Goal: Information Seeking & Learning: Learn about a topic

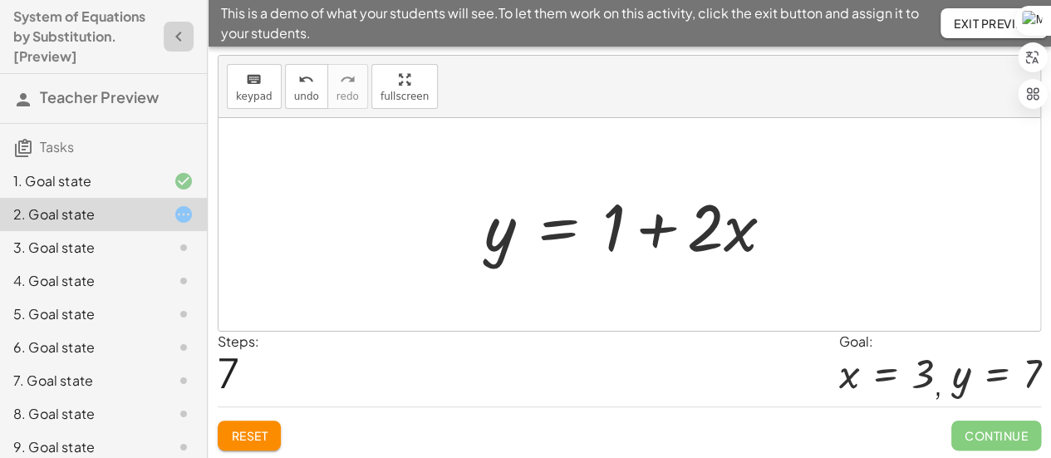
click at [169, 29] on icon "button" at bounding box center [179, 37] width 20 height 20
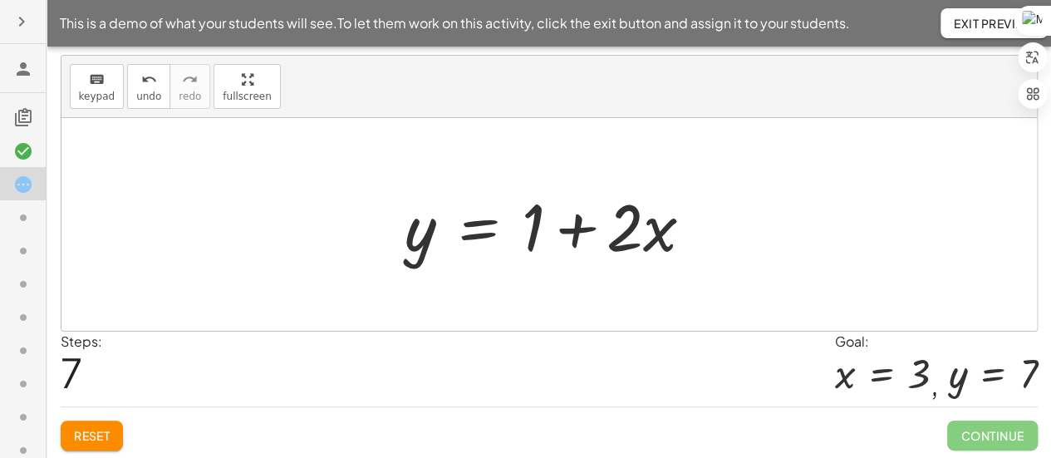
click at [162, 29] on span "This is a demo of what your students will see. To let them work on this activit…" at bounding box center [455, 23] width 790 height 20
click at [973, 30] on span "Exit Preview" at bounding box center [994, 23] width 81 height 15
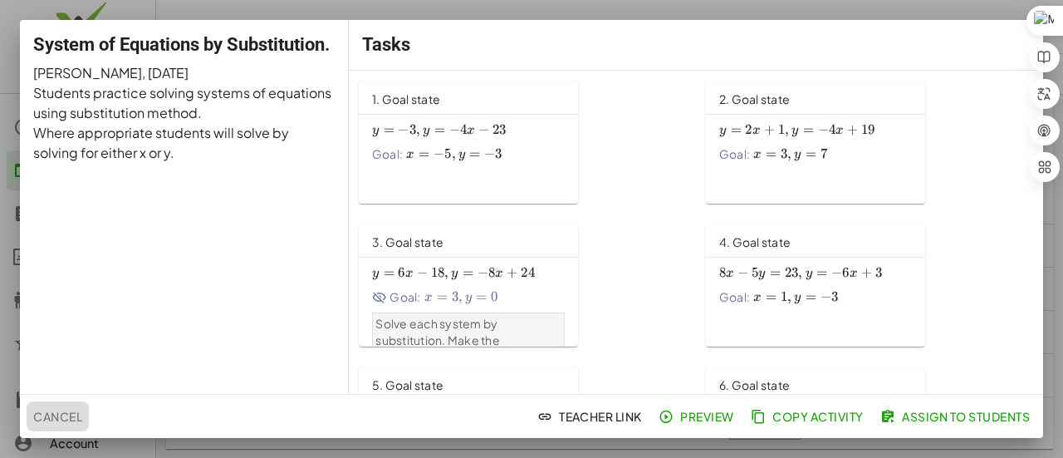
click at [56, 413] on span "Cancel" at bounding box center [57, 416] width 49 height 15
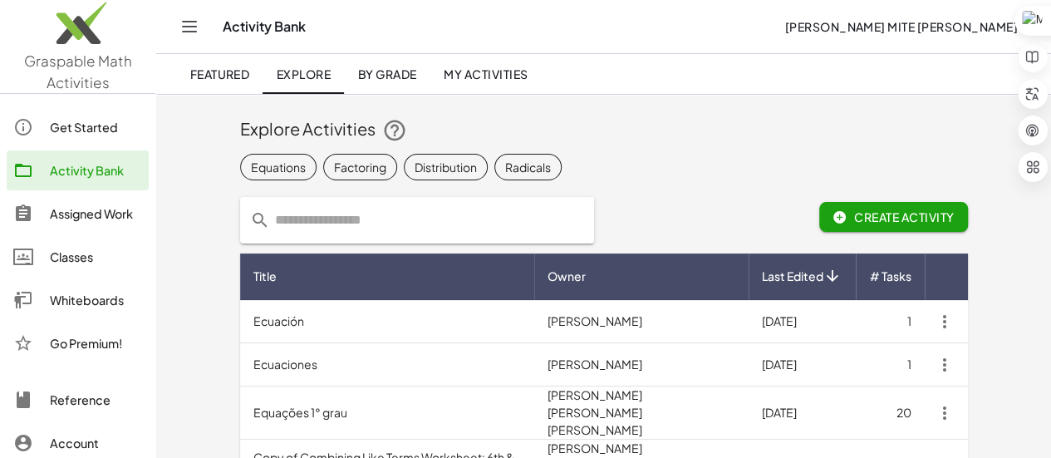
click at [338, 226] on input "text" at bounding box center [427, 220] width 314 height 47
type input "*********"
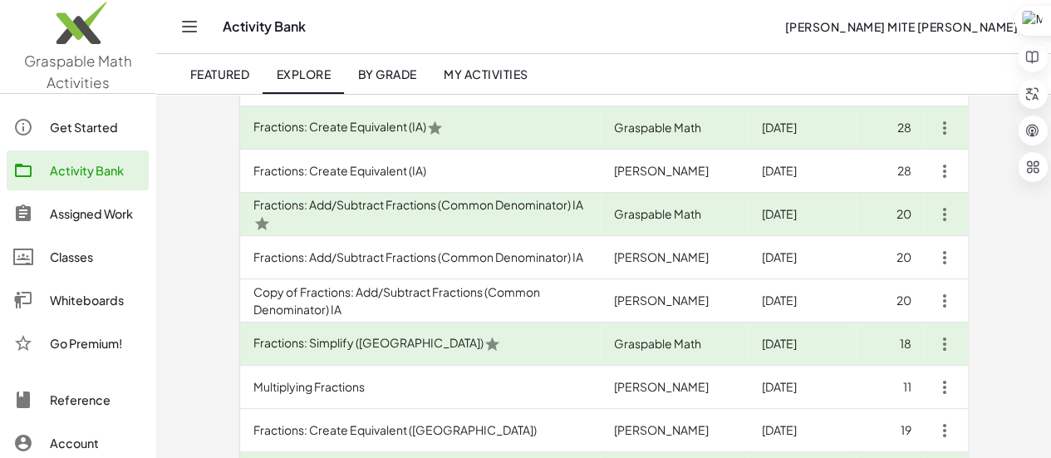
scroll to position [246, 0]
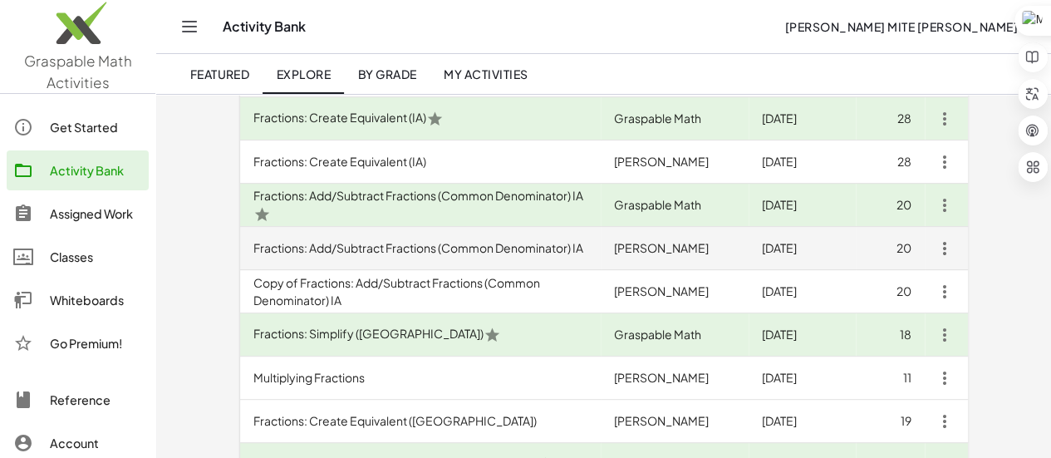
click at [381, 258] on td "Fractions: Add/Subtract Fractions (Common Denominator) IA" at bounding box center [420, 248] width 361 height 43
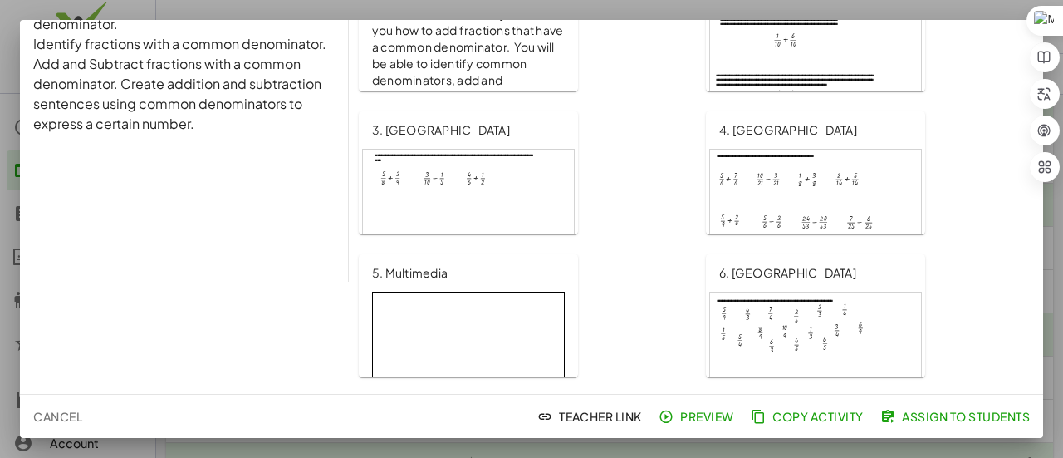
scroll to position [116, 0]
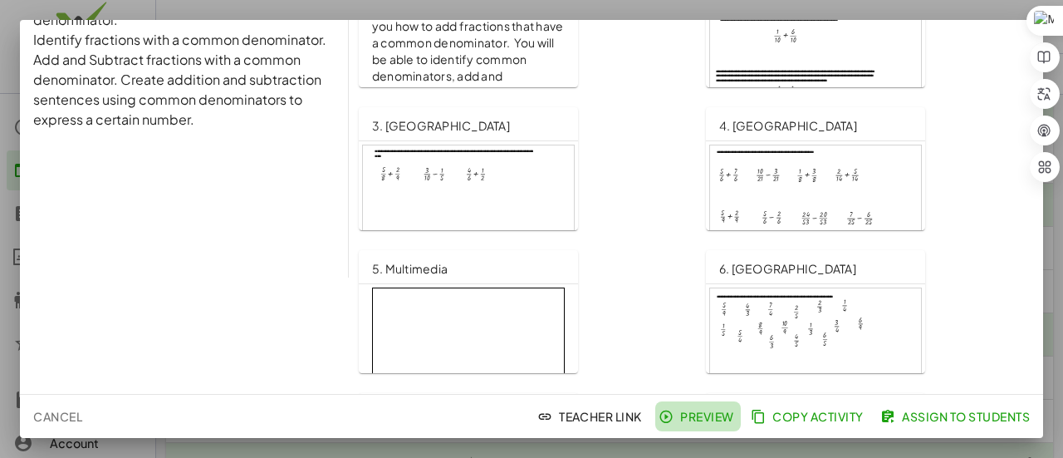
click at [713, 420] on span "Preview" at bounding box center [698, 416] width 72 height 15
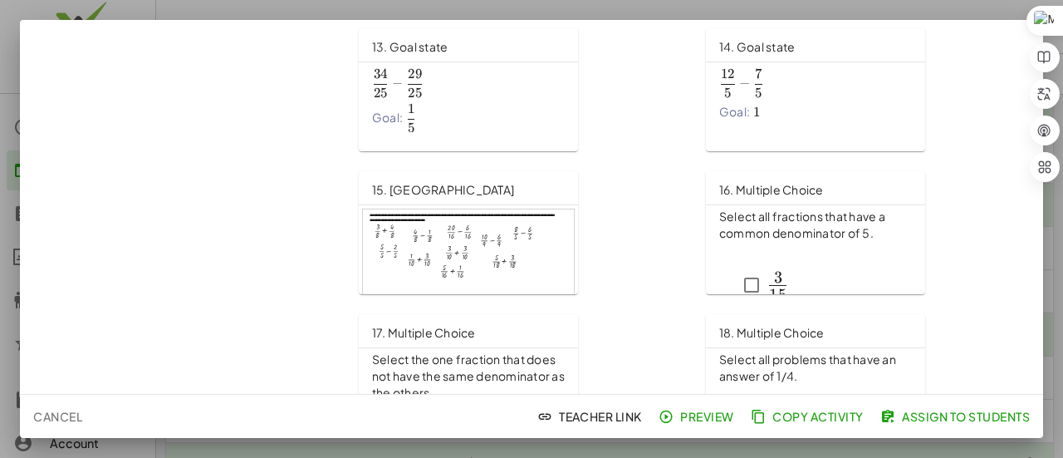
scroll to position [910, 0]
click at [477, 267] on div at bounding box center [468, 269] width 211 height 120
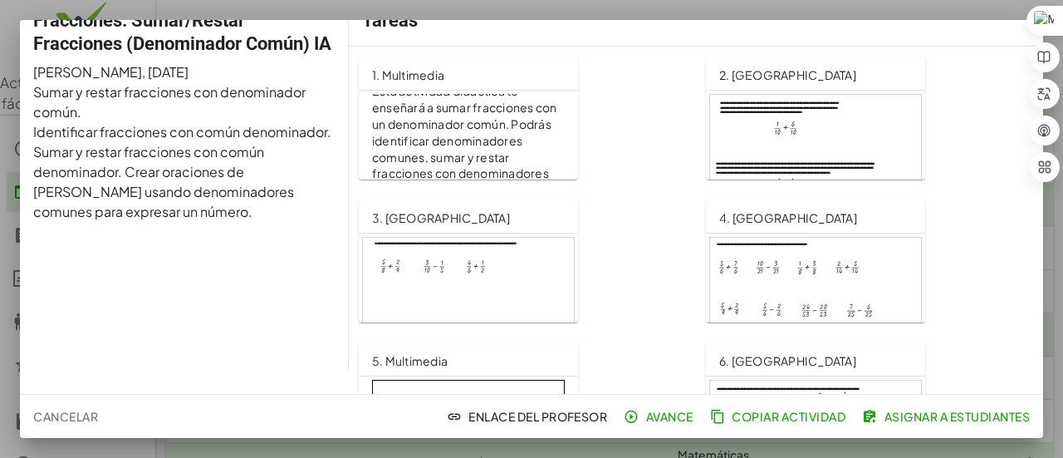
scroll to position [25, 0]
click at [474, 261] on div at bounding box center [468, 297] width 211 height 120
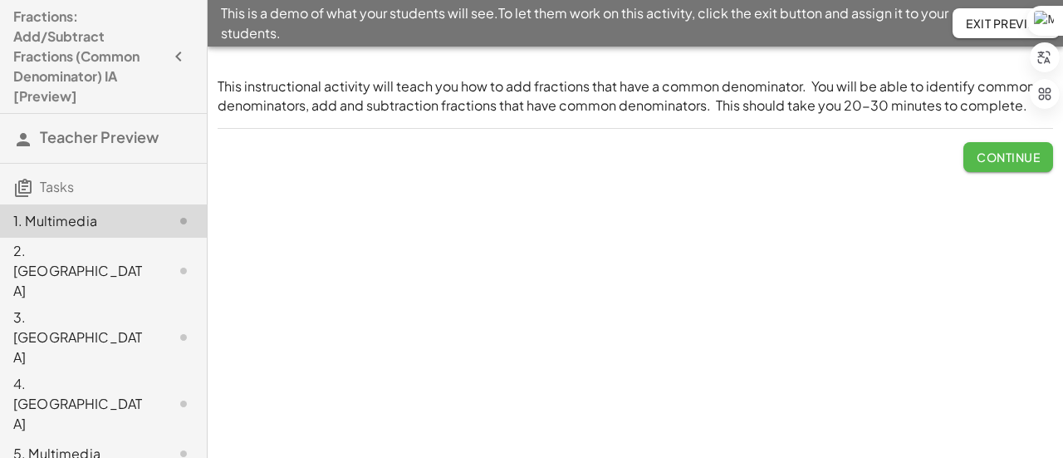
click at [992, 161] on span "Continue" at bounding box center [1008, 157] width 63 height 15
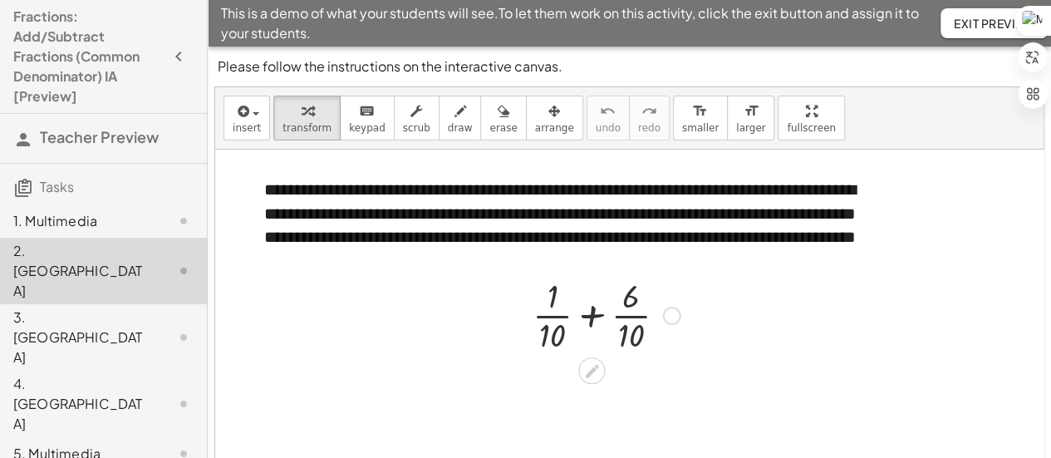
click at [591, 315] on div at bounding box center [606, 313] width 164 height 83
click at [635, 393] on div at bounding box center [632, 399] width 18 height 18
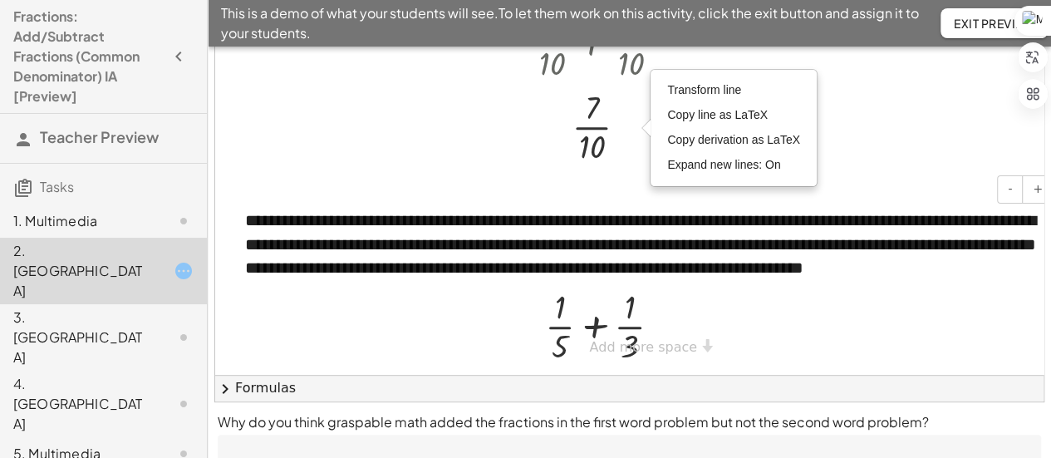
scroll to position [146, 0]
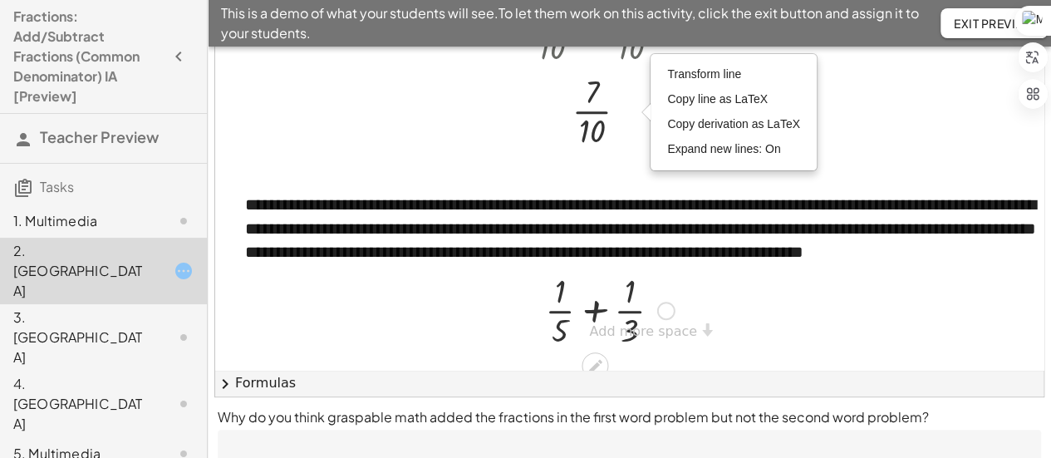
click at [595, 308] on div at bounding box center [610, 308] width 146 height 83
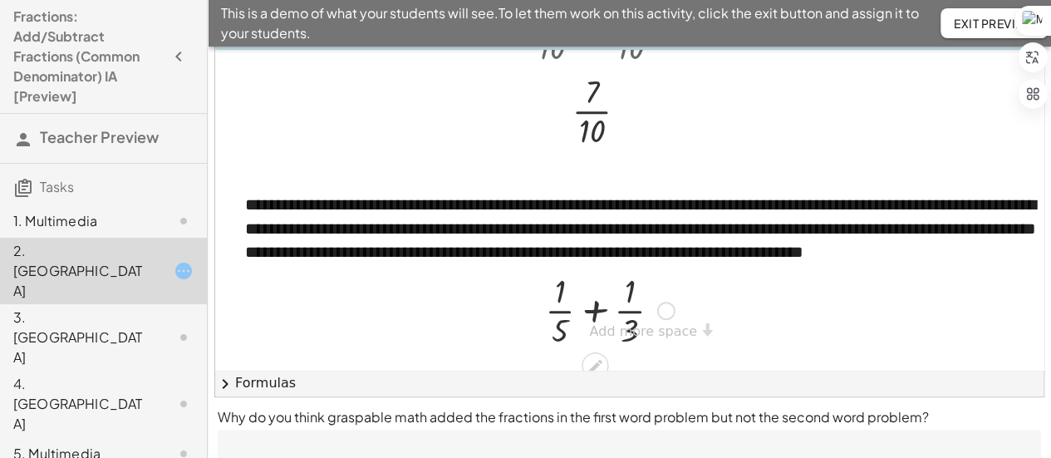
scroll to position [161, 0]
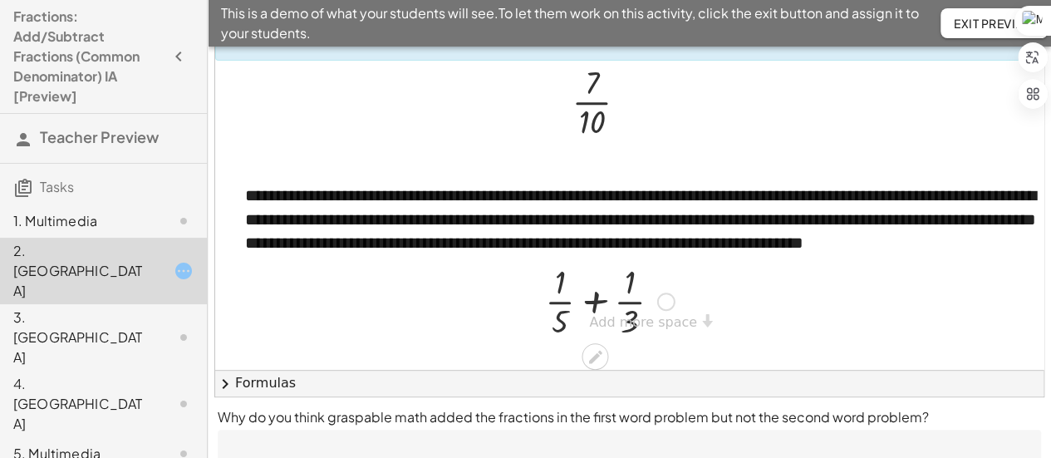
click at [591, 348] on icon at bounding box center [594, 356] width 17 height 17
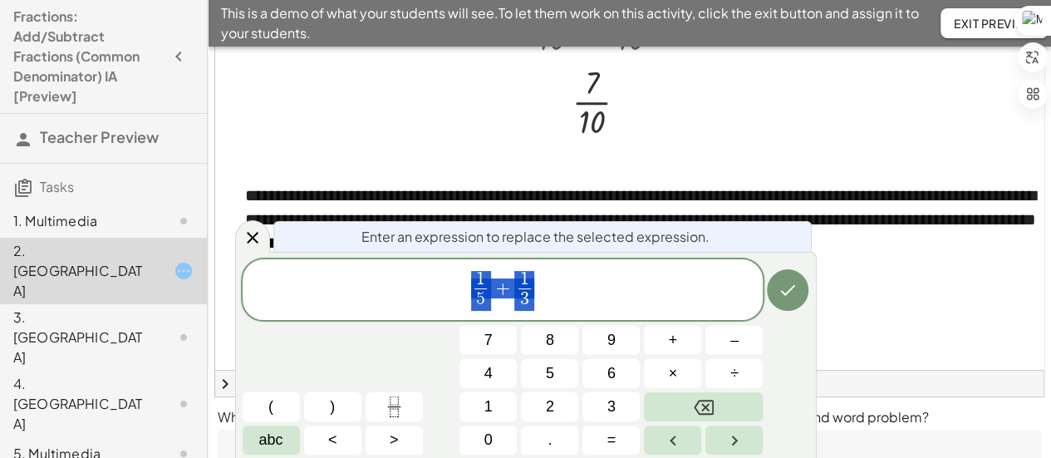
scroll to position [141, 0]
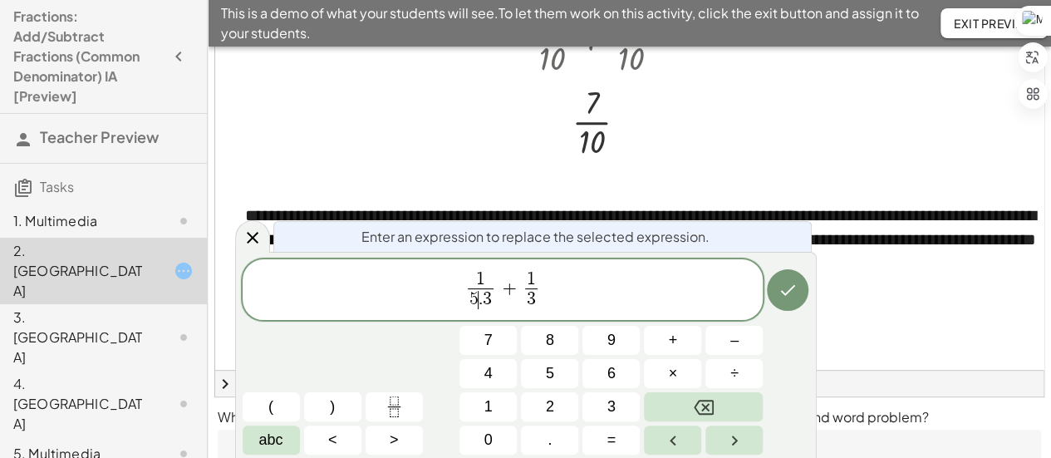
click at [480, 307] on span "." at bounding box center [480, 299] width 4 height 18
click at [673, 370] on span "×" at bounding box center [673, 373] width 9 height 22
click at [483, 280] on span "1" at bounding box center [480, 279] width 9 height 18
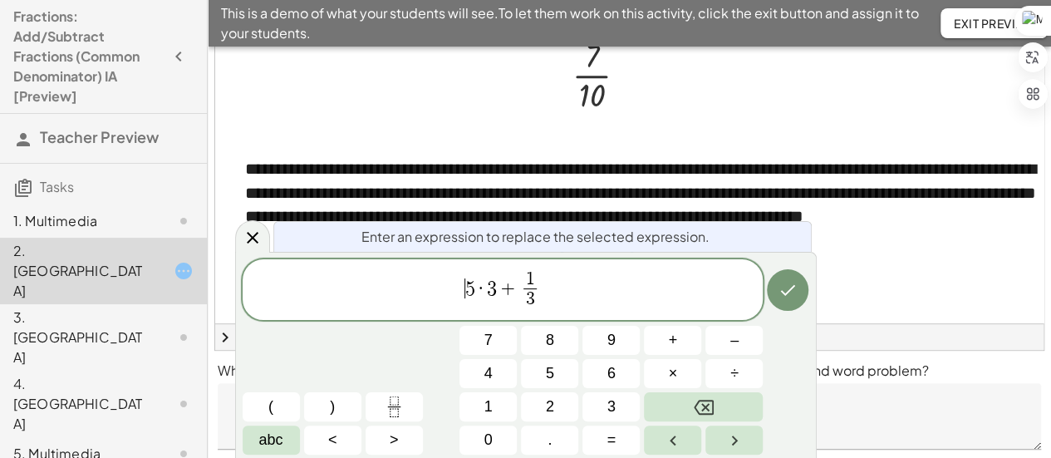
scroll to position [241, 0]
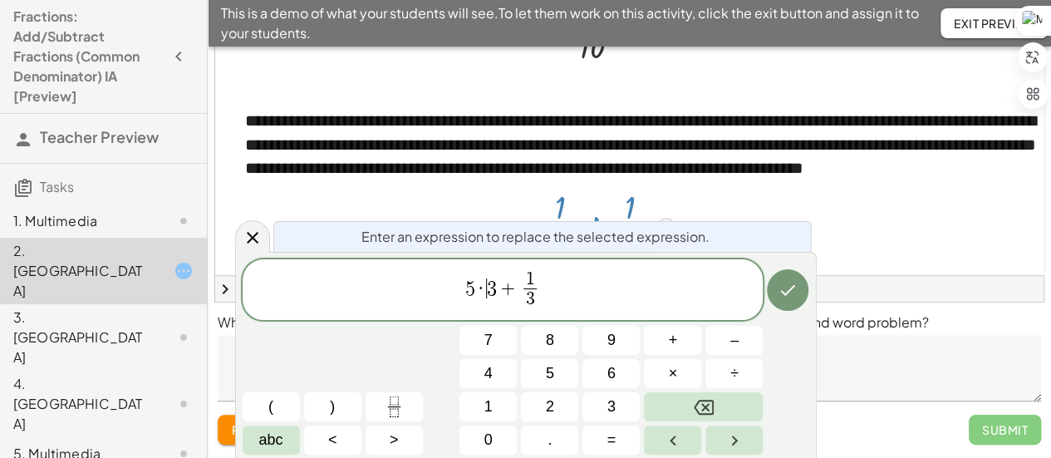
click at [490, 297] on span "3" at bounding box center [492, 288] width 10 height 20
click at [258, 233] on icon at bounding box center [253, 238] width 20 height 20
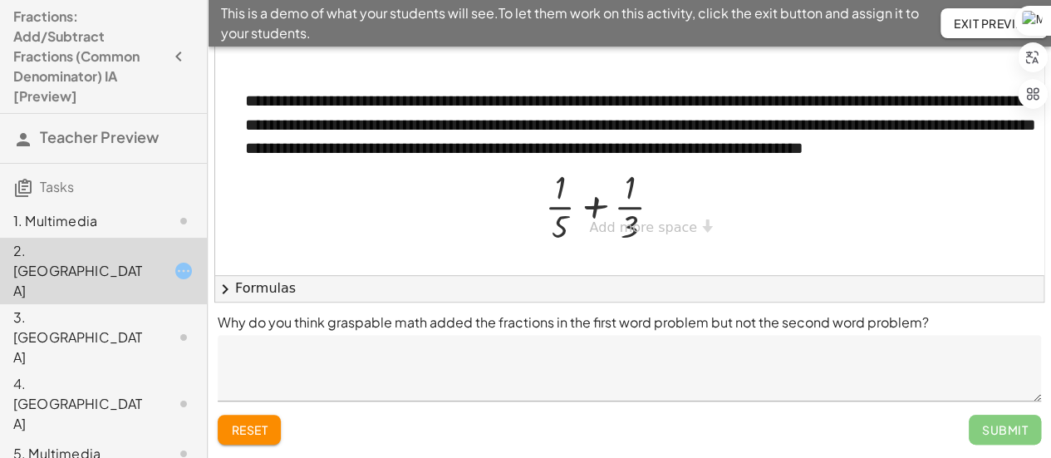
scroll to position [221, 0]
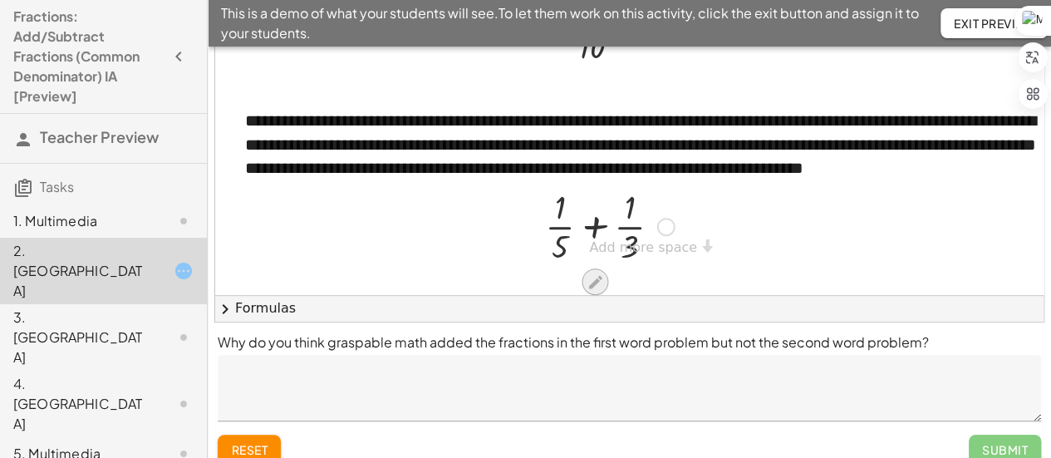
click at [595, 275] on icon at bounding box center [594, 281] width 13 height 13
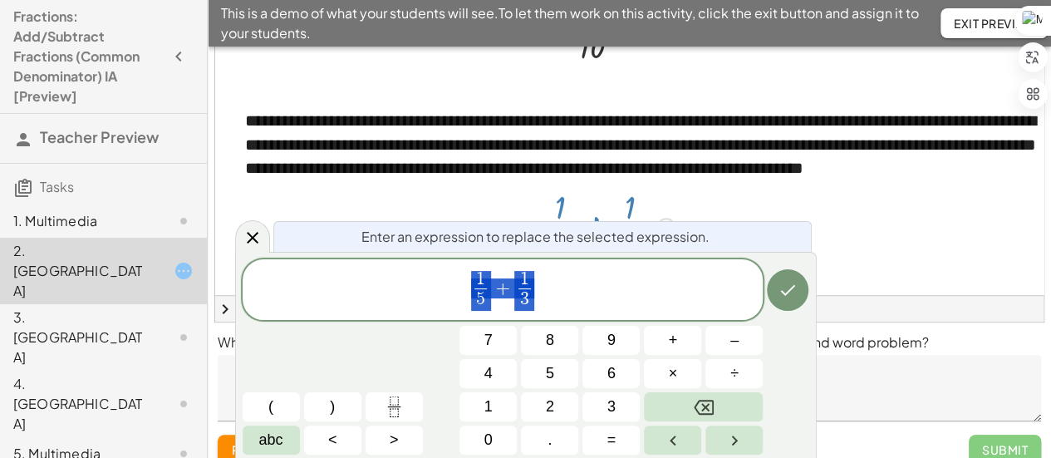
scroll to position [241, 0]
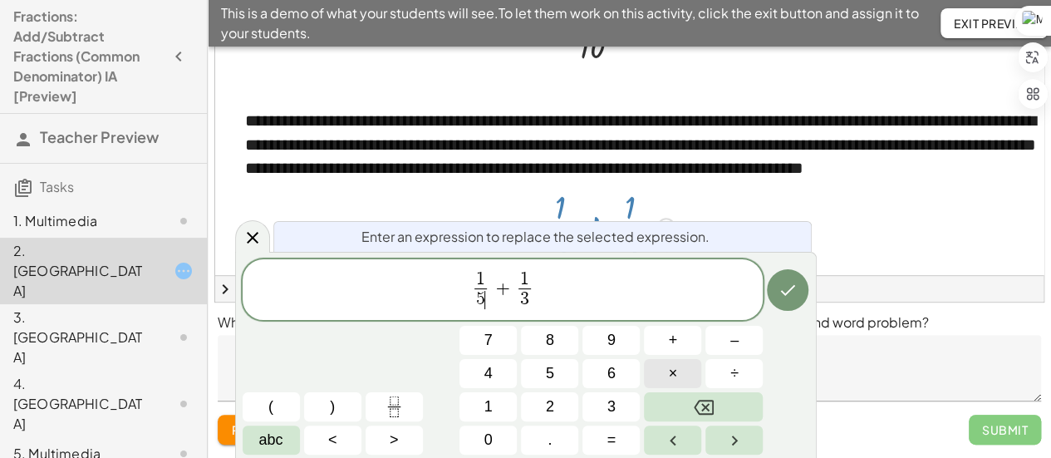
click at [683, 375] on button "×" at bounding box center [672, 373] width 57 height 29
click at [616, 400] on button "3" at bounding box center [610, 406] width 57 height 29
click at [483, 283] on span "1" at bounding box center [480, 279] width 9 height 18
click at [665, 381] on button "×" at bounding box center [672, 373] width 57 height 29
click at [621, 407] on button "3" at bounding box center [610, 406] width 57 height 29
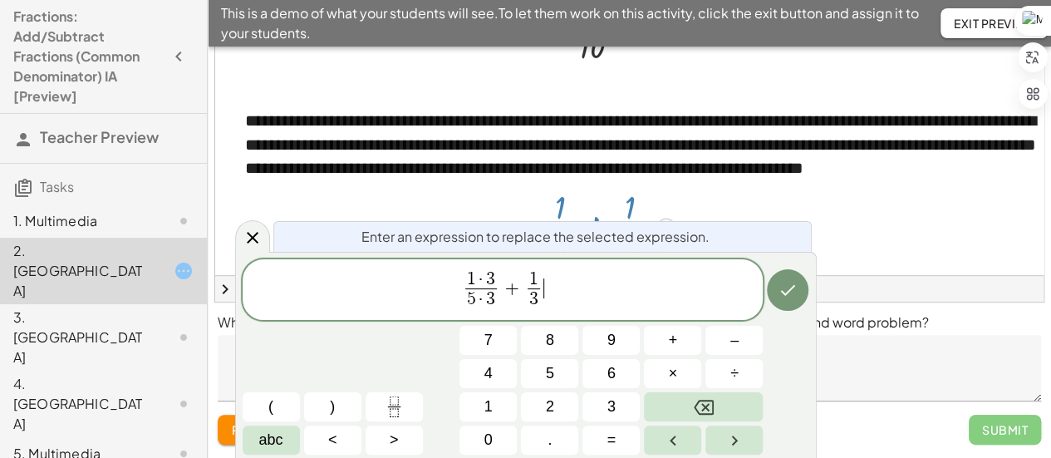
click at [543, 293] on span "1 · 3 5 · 3 ​ + 1 3 ​ ​" at bounding box center [503, 291] width 521 height 44
click at [536, 273] on span "1" at bounding box center [533, 279] width 9 height 18
click at [669, 381] on span "×" at bounding box center [673, 373] width 9 height 22
click at [538, 302] on span "3 ​" at bounding box center [534, 299] width 32 height 22
click at [662, 366] on button "×" at bounding box center [672, 373] width 57 height 29
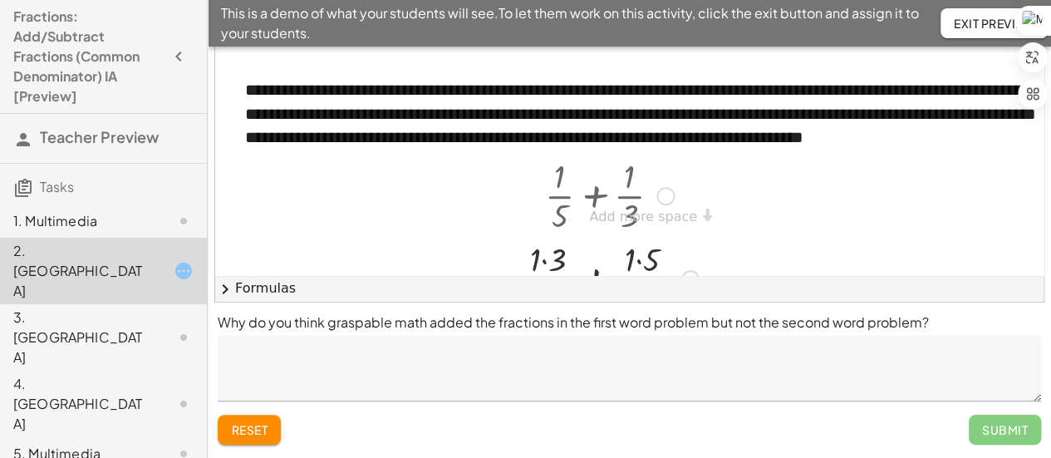
scroll to position [244, 0]
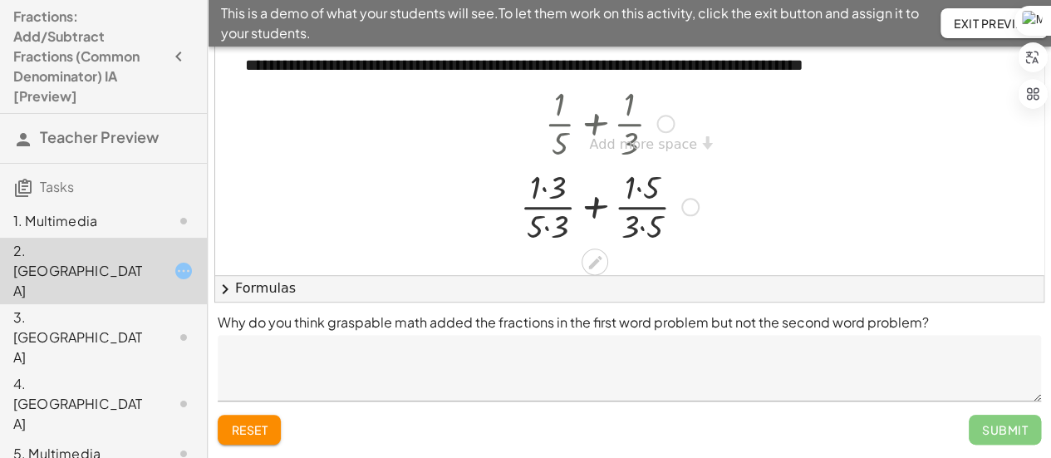
click at [545, 179] on div at bounding box center [609, 205] width 195 height 83
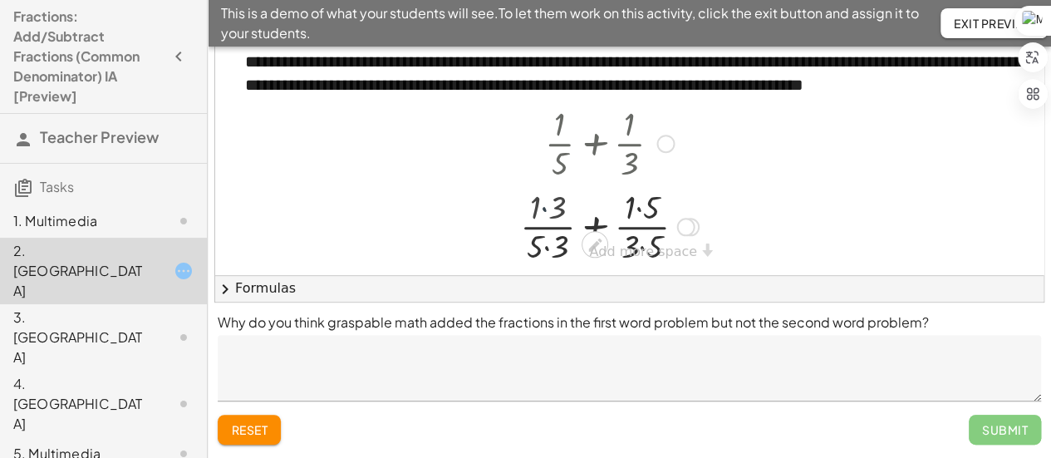
scroll to position [225, 0]
click at [551, 233] on div at bounding box center [609, 225] width 195 height 83
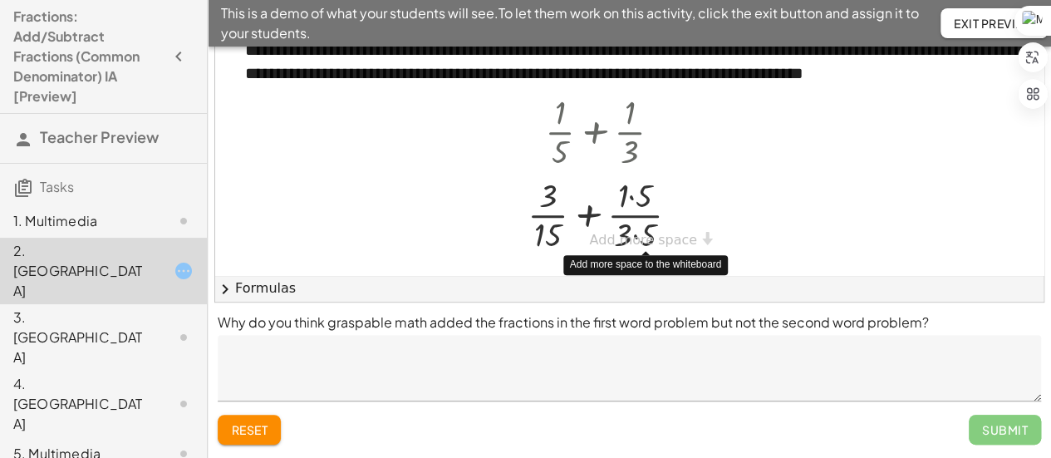
click at [633, 242] on div at bounding box center [609, 213] width 181 height 83
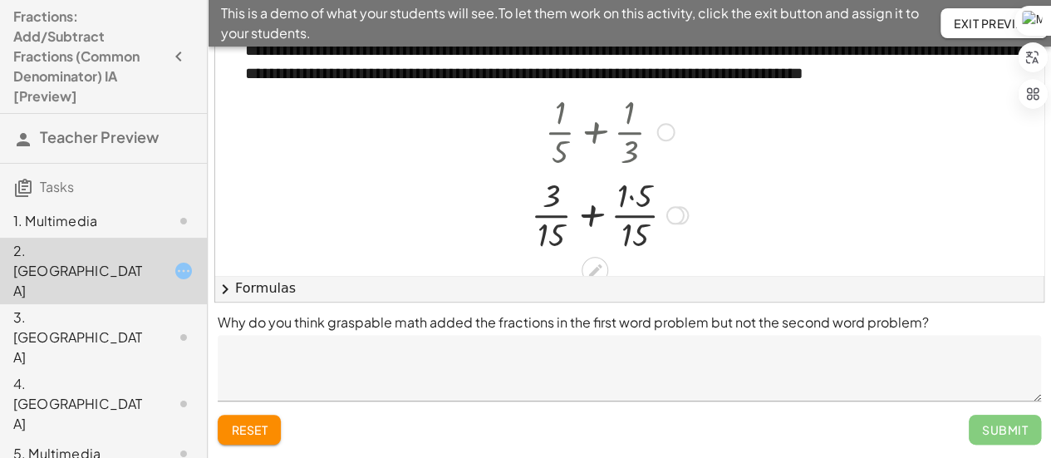
click at [630, 204] on div at bounding box center [610, 213] width 174 height 83
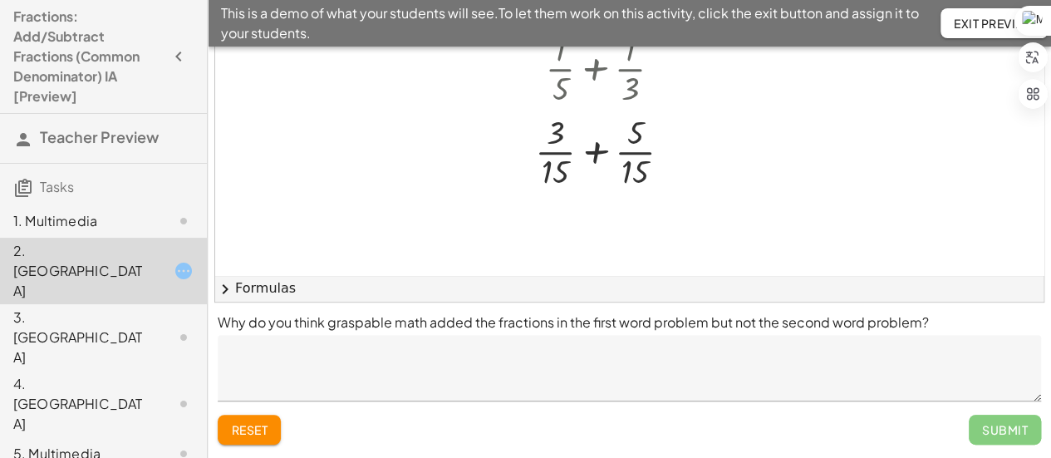
scroll to position [289, 0]
click at [595, 158] on div at bounding box center [610, 149] width 166 height 83
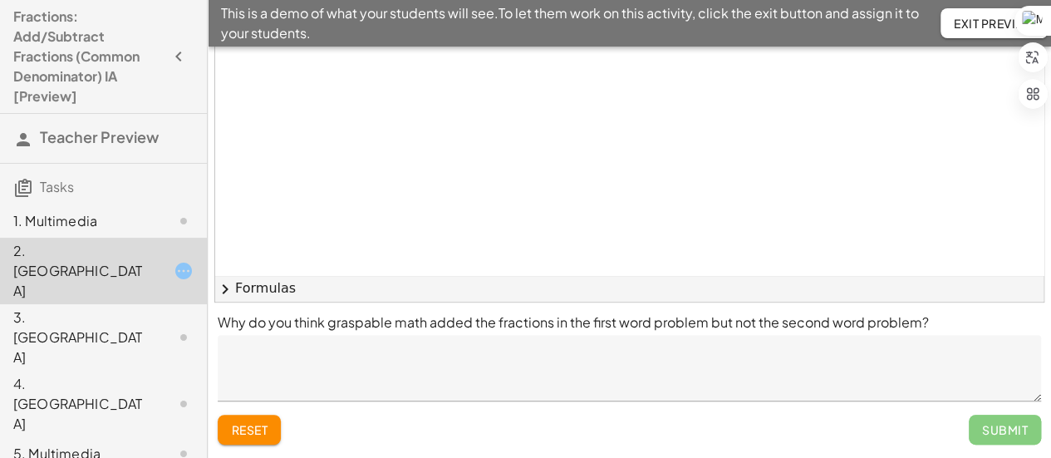
scroll to position [748, 0]
click at [996, 428] on div "Submit" at bounding box center [1005, 430] width 72 height 30
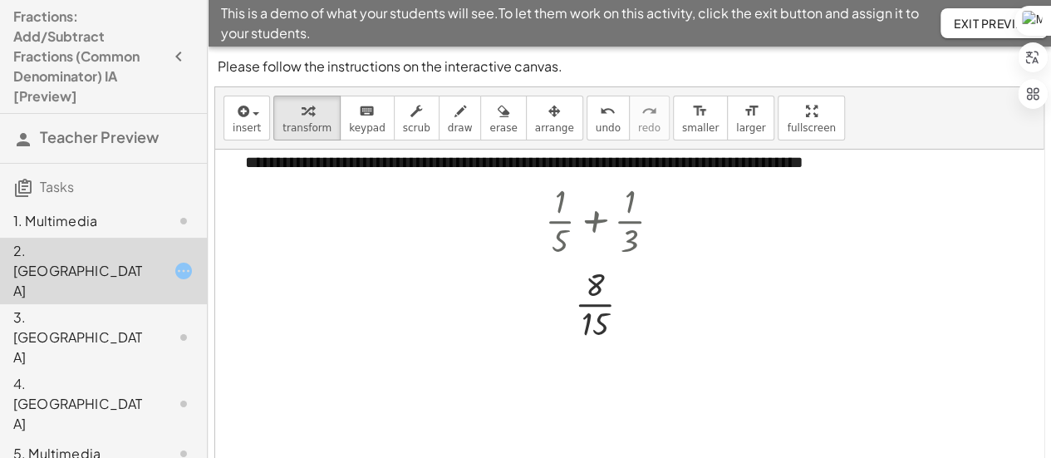
scroll to position [408, 0]
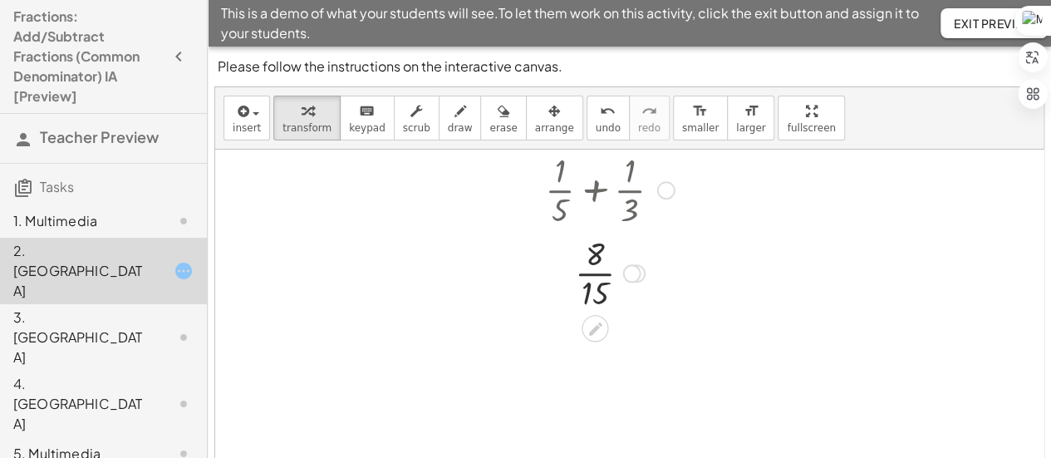
click at [632, 272] on div at bounding box center [632, 273] width 18 height 18
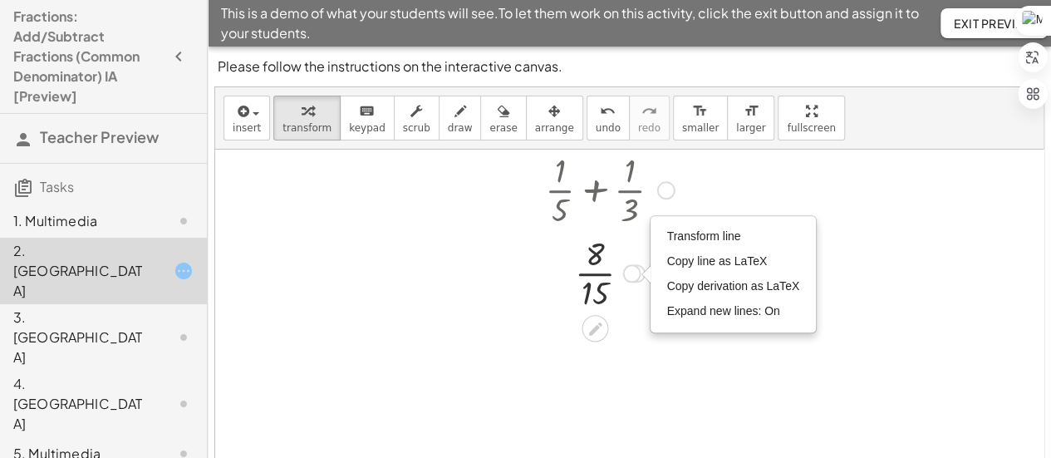
click at [635, 272] on div "Transform line Copy line as LaTeX Copy derivation as LaTeX Expand new lines: On" at bounding box center [632, 273] width 18 height 18
click at [905, 249] on div at bounding box center [638, 293] width 846 height 1103
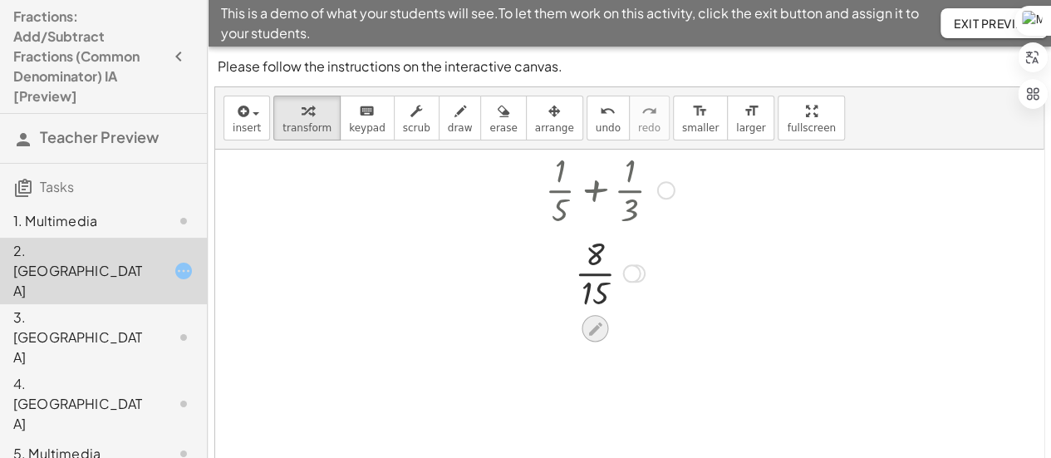
click at [598, 326] on icon at bounding box center [594, 327] width 13 height 13
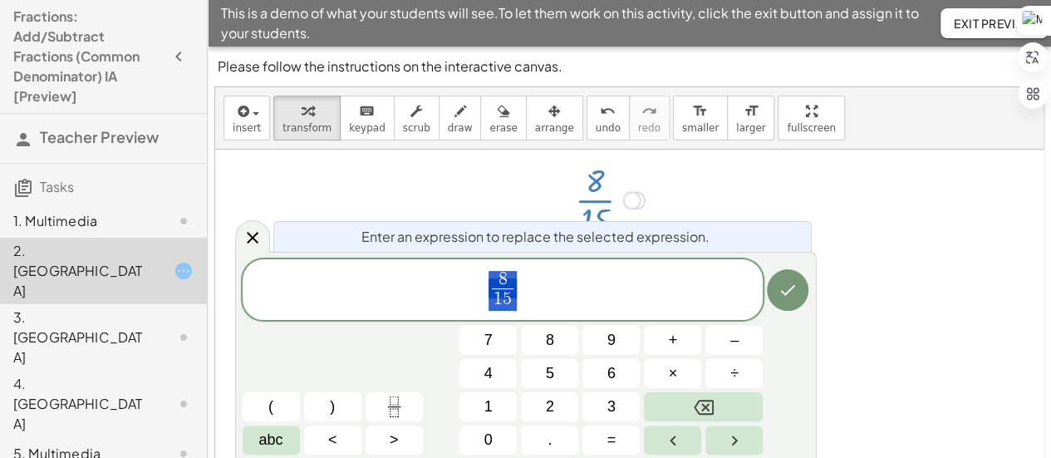
scroll to position [483, 0]
click at [786, 279] on button "Done" at bounding box center [788, 290] width 42 height 42
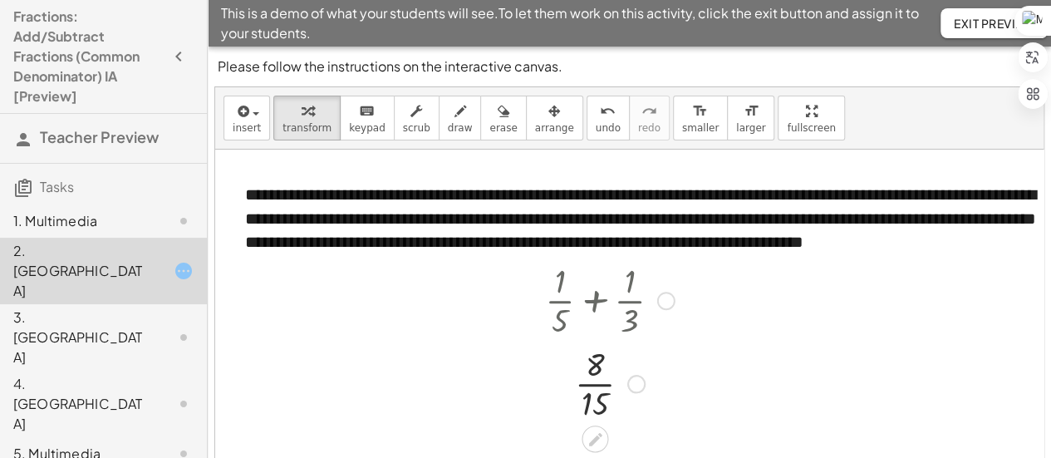
scroll to position [253, 0]
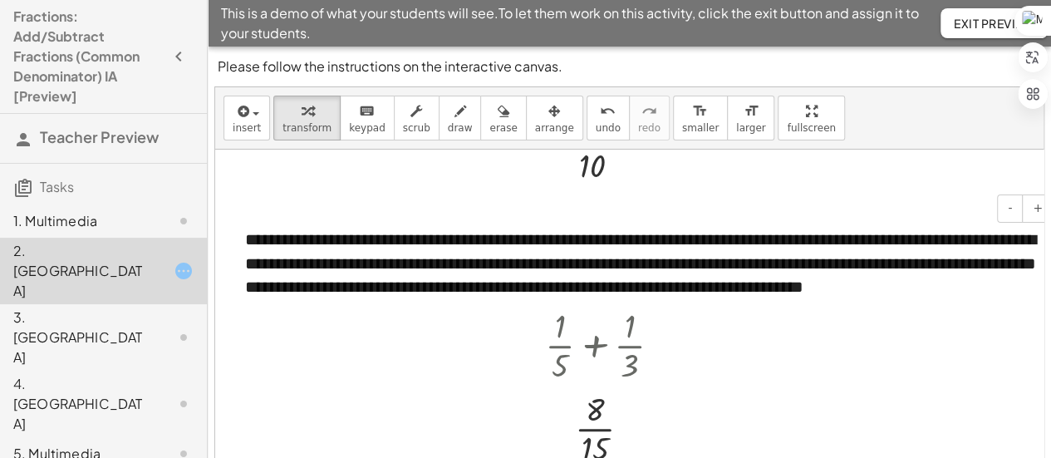
click at [806, 309] on div "**********" at bounding box center [642, 275] width 829 height 128
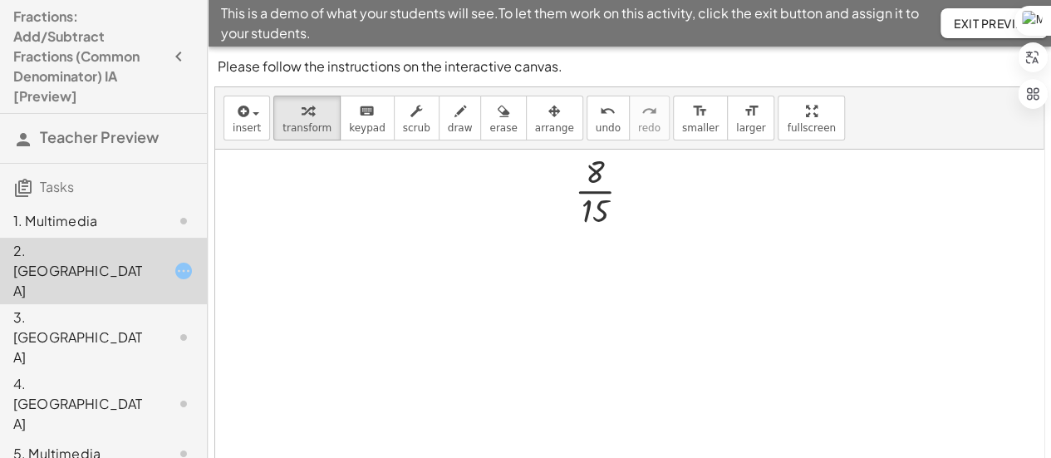
scroll to position [572, 0]
click at [113, 437] on div "3. [GEOGRAPHIC_DATA]" at bounding box center [103, 453] width 207 height 33
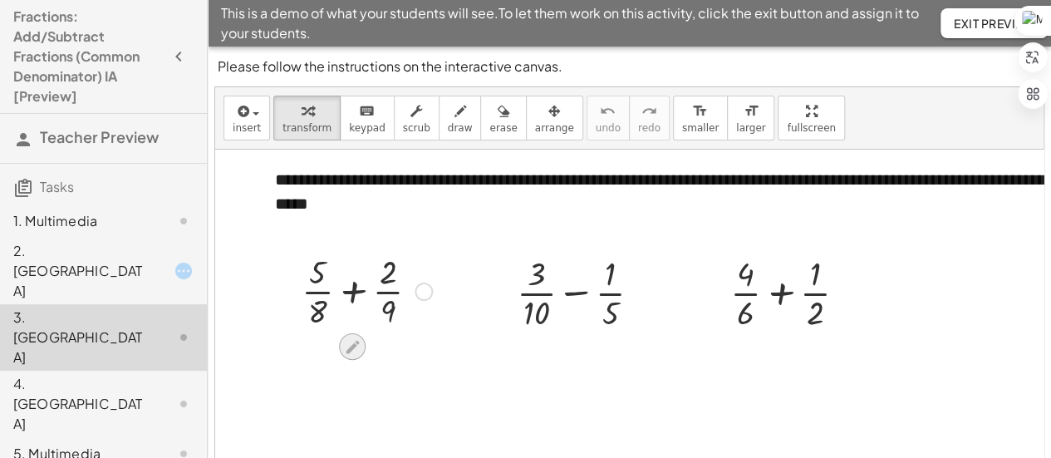
click at [356, 346] on icon at bounding box center [352, 346] width 17 height 17
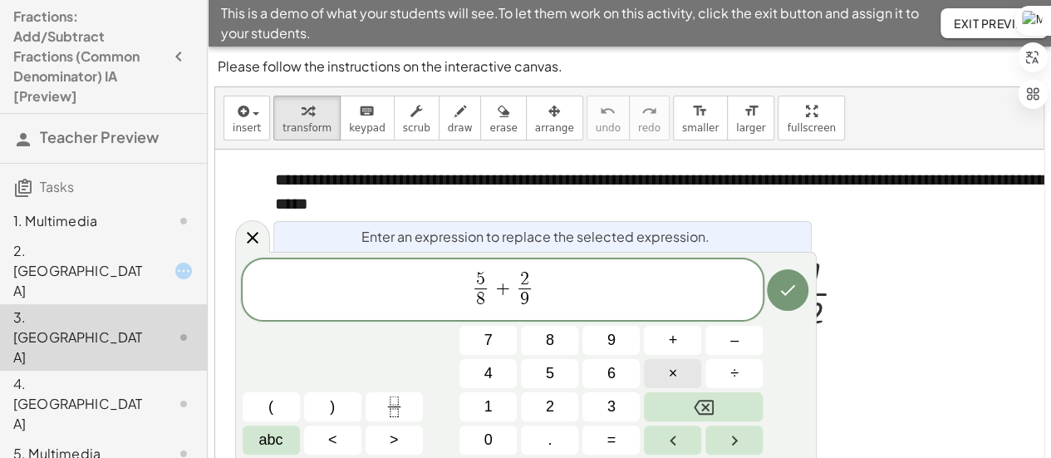
click at [675, 384] on span "×" at bounding box center [673, 373] width 9 height 22
click at [615, 346] on span "9" at bounding box center [611, 340] width 8 height 22
click at [542, 279] on span "2 9 ​" at bounding box center [534, 291] width 20 height 41
click at [659, 373] on button "×" at bounding box center [672, 373] width 57 height 29
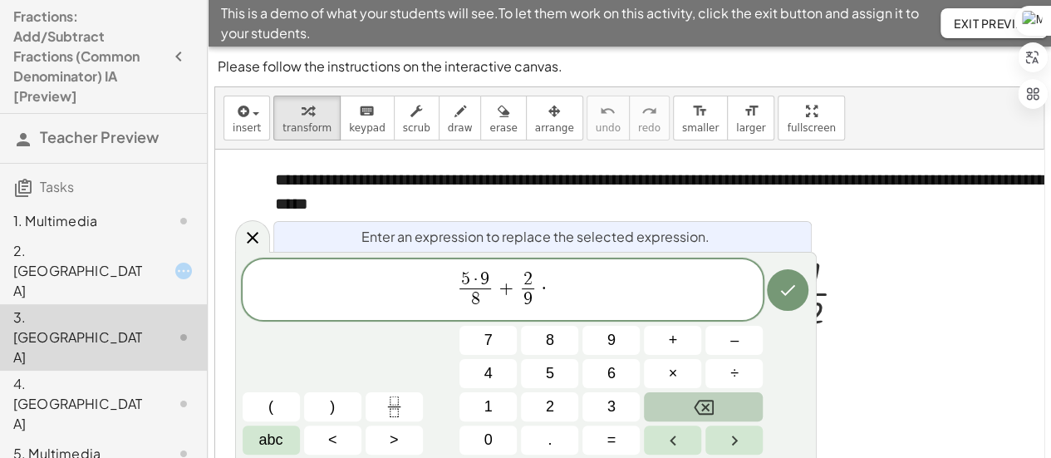
click at [700, 395] on button "Backspace" at bounding box center [703, 406] width 119 height 29
click at [537, 275] on span "2 ​" at bounding box center [533, 280] width 12 height 18
click at [680, 371] on button "×" at bounding box center [672, 373] width 57 height 29
click at [555, 341] on button "8" at bounding box center [549, 340] width 57 height 29
click at [479, 303] on span "8" at bounding box center [471, 299] width 32 height 22
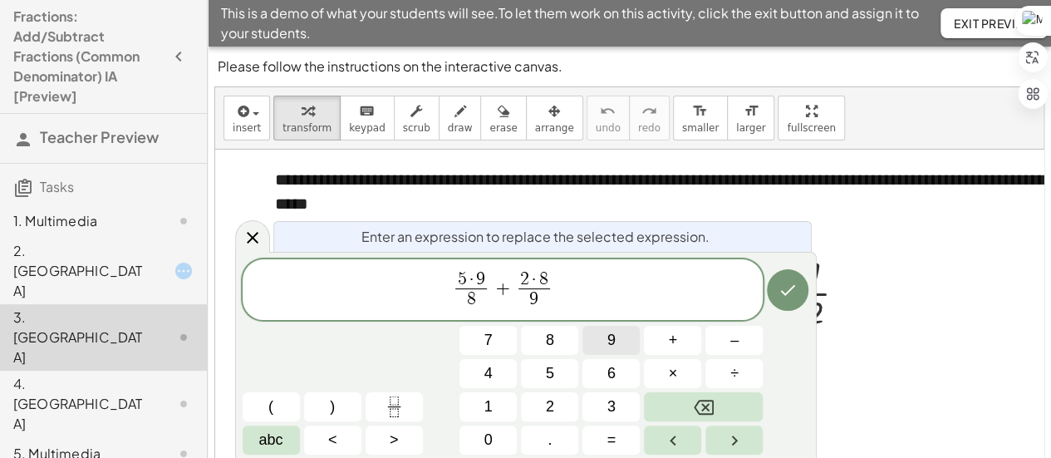
click at [600, 338] on button "9" at bounding box center [610, 340] width 57 height 29
click at [699, 399] on icon "Backspace" at bounding box center [704, 407] width 20 height 20
click at [675, 373] on span "×" at bounding box center [673, 373] width 9 height 22
click at [604, 341] on button "9" at bounding box center [610, 340] width 57 height 29
click at [558, 309] on span "5 · 9 8 · 9 ​ + 2 · 8 9 ​ ​" at bounding box center [503, 291] width 521 height 44
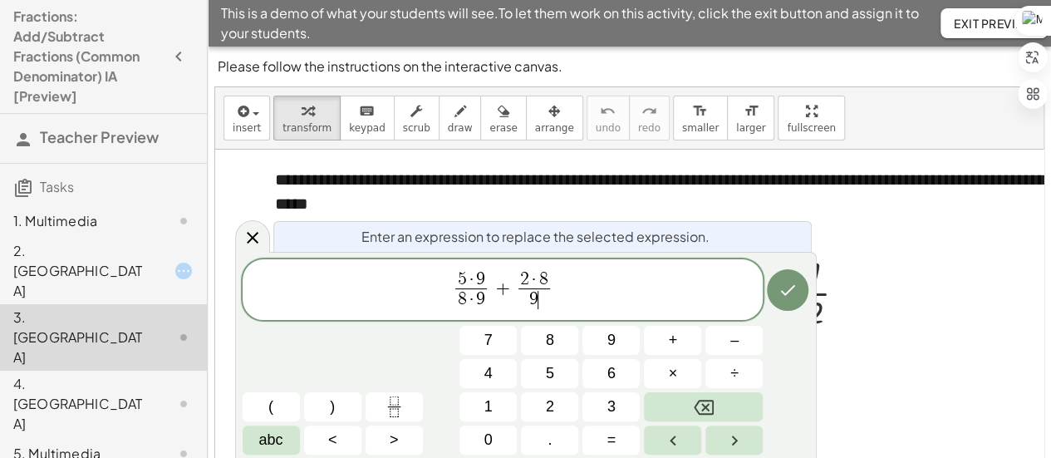
click at [542, 297] on span "9 ​" at bounding box center [534, 299] width 32 height 22
click at [556, 351] on div "5 · 9 8 · 9 ​ + 2 · 8 9 ​ ​ 7 8 9 + – 4 5 6 × ÷ ( ) 1 2 3 abc < > 0 . =" at bounding box center [526, 357] width 567 height 196
click at [556, 351] on button "8" at bounding box center [549, 340] width 57 height 29
click at [722, 396] on button "Backspace" at bounding box center [703, 406] width 119 height 29
click at [726, 366] on button "÷" at bounding box center [733, 373] width 57 height 29
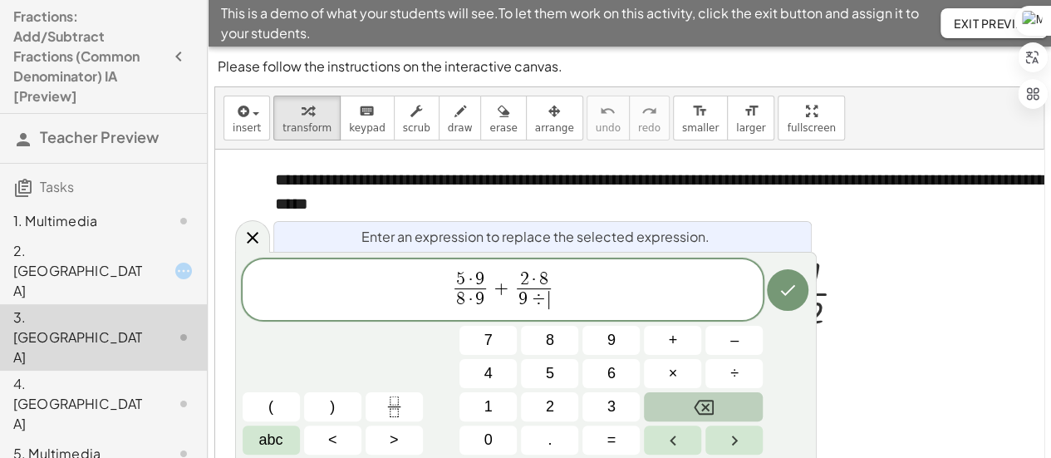
click at [684, 402] on button "Backspace" at bounding box center [703, 406] width 119 height 29
click at [685, 380] on button "×" at bounding box center [672, 373] width 57 height 29
click at [568, 345] on button "8" at bounding box center [549, 340] width 57 height 29
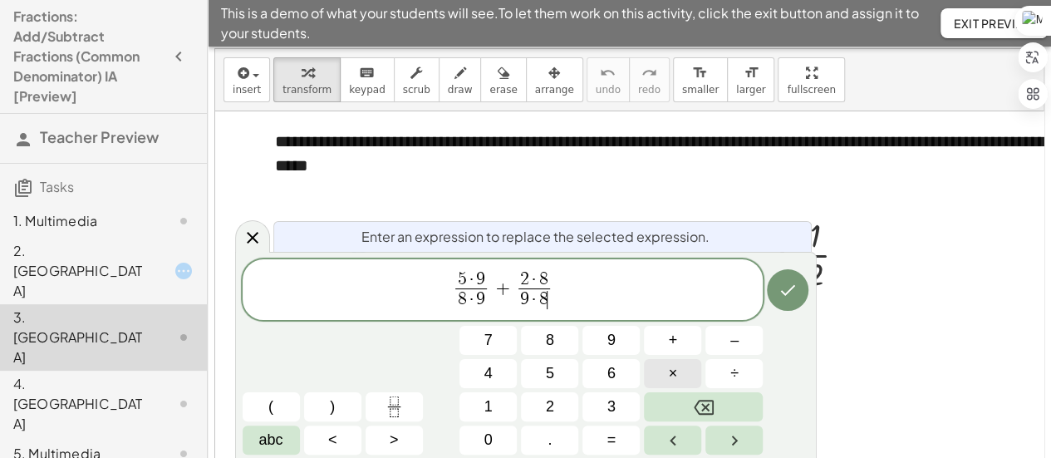
scroll to position [42, 0]
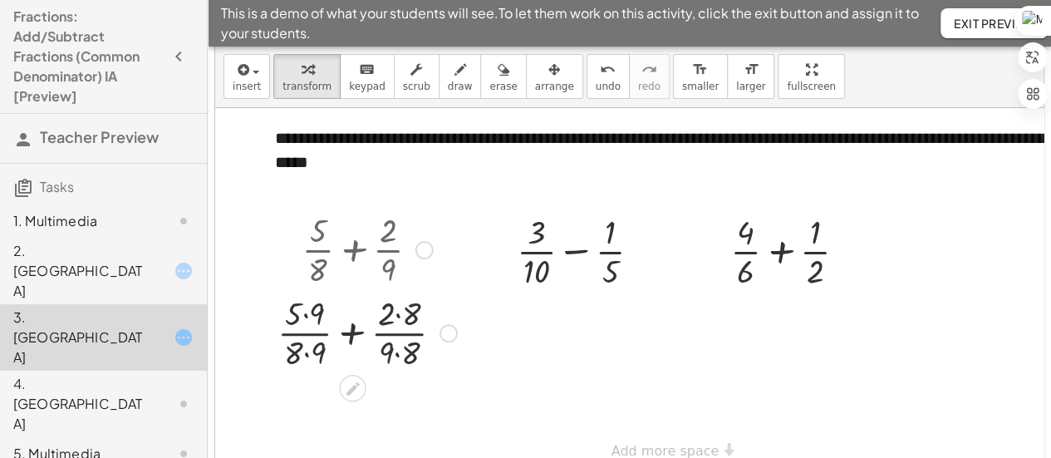
click at [314, 331] on div at bounding box center [367, 331] width 196 height 83
click at [303, 313] on div at bounding box center [367, 331] width 196 height 83
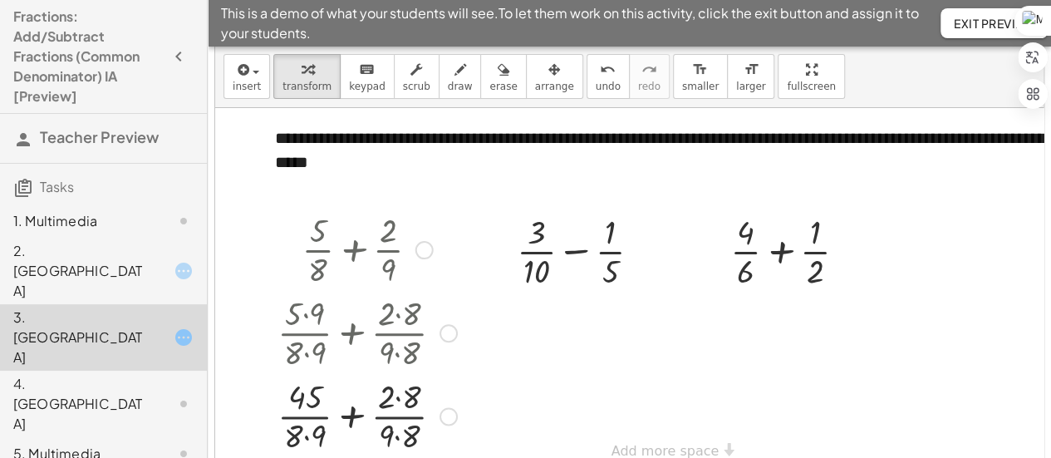
click at [402, 326] on div at bounding box center [367, 331] width 196 height 83
click at [402, 320] on div at bounding box center [367, 331] width 196 height 83
click at [401, 402] on div at bounding box center [367, 414] width 196 height 83
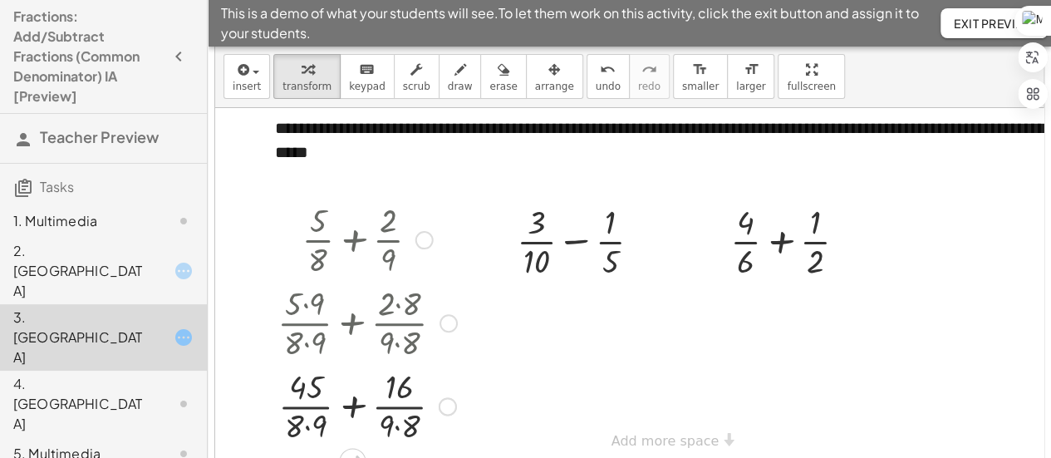
scroll to position [22, 0]
click at [302, 415] on div at bounding box center [367, 404] width 196 height 83
click at [397, 415] on div at bounding box center [367, 404] width 196 height 83
click at [316, 413] on div at bounding box center [367, 404] width 196 height 83
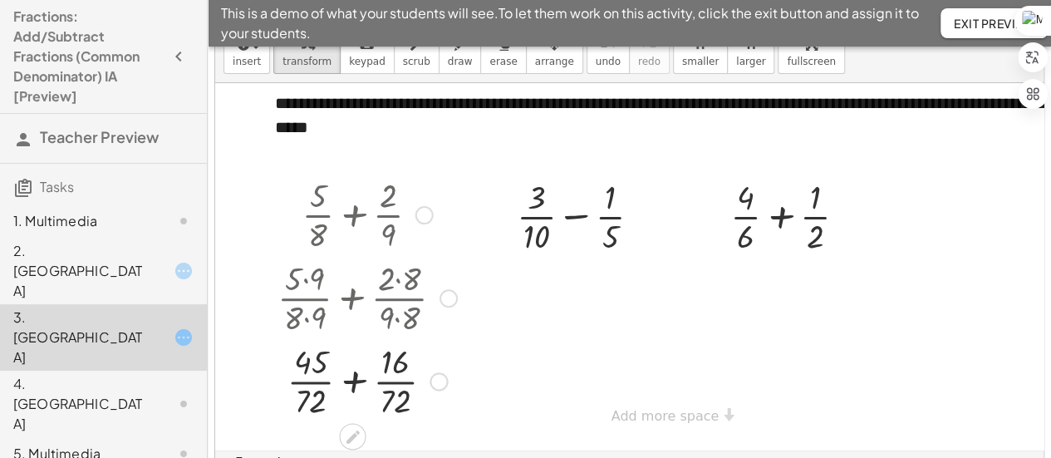
scroll to position [160, 0]
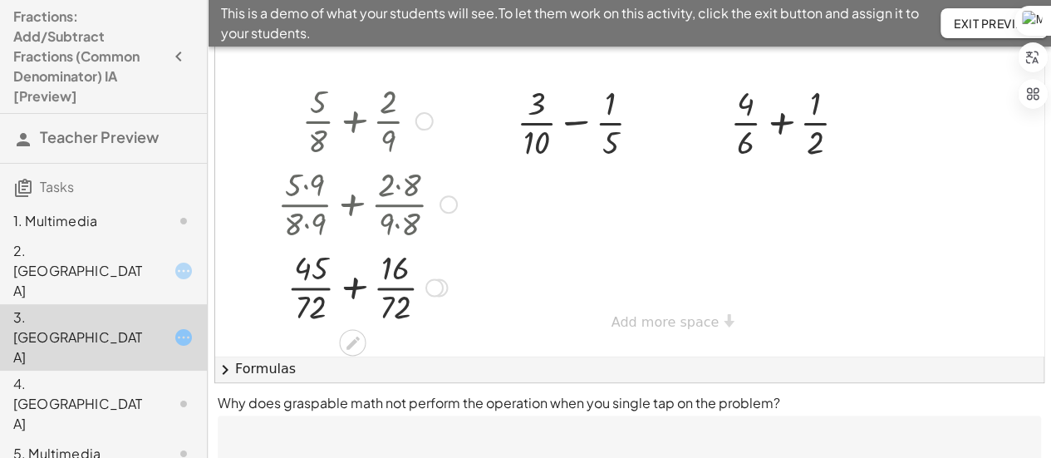
click at [316, 260] on div at bounding box center [367, 285] width 196 height 83
click at [400, 255] on div at bounding box center [367, 285] width 196 height 83
click at [327, 253] on div at bounding box center [367, 285] width 196 height 83
click at [349, 276] on div at bounding box center [367, 285] width 196 height 83
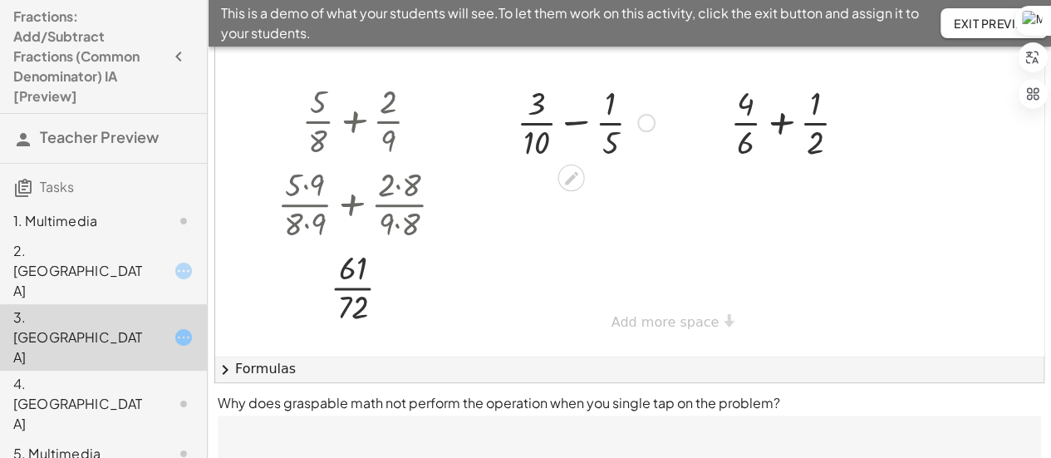
scroll to position [180, 0]
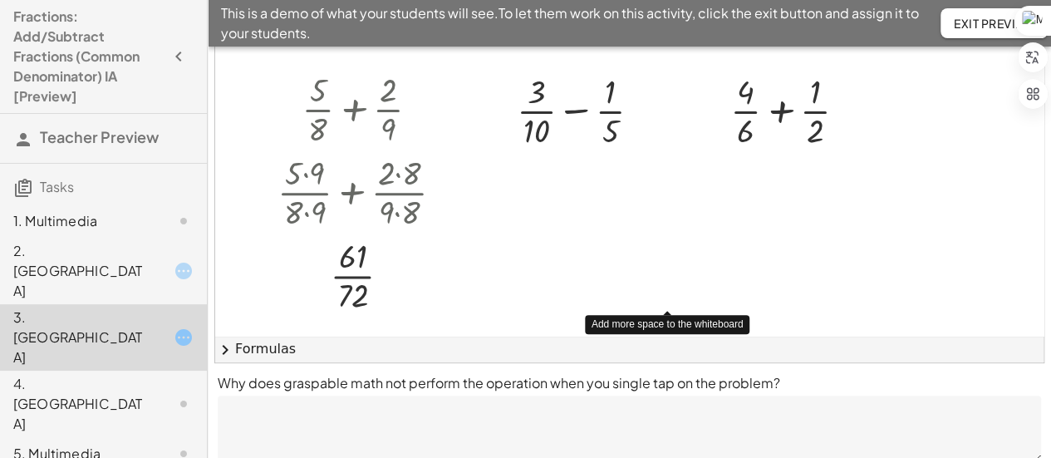
click at [650, 297] on div "**********" at bounding box center [660, 335] width 890 height 735
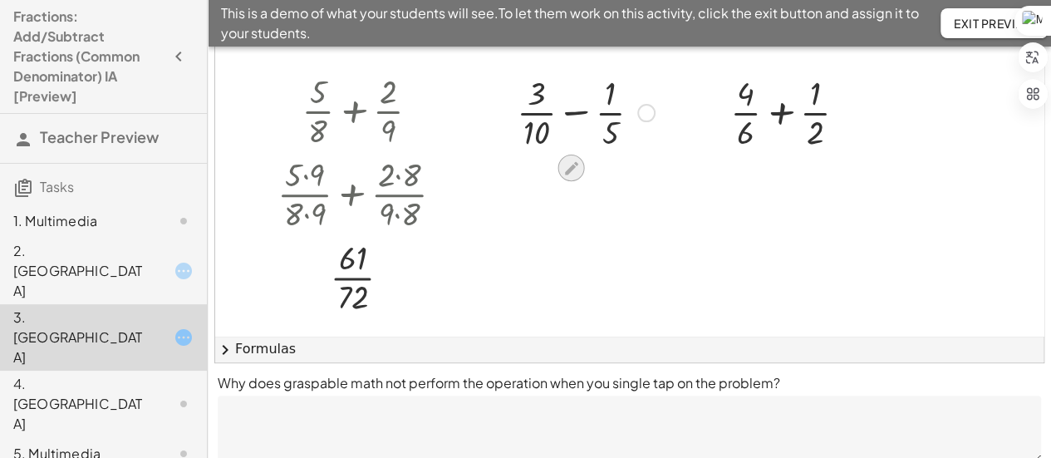
click at [568, 169] on icon at bounding box center [571, 167] width 13 height 13
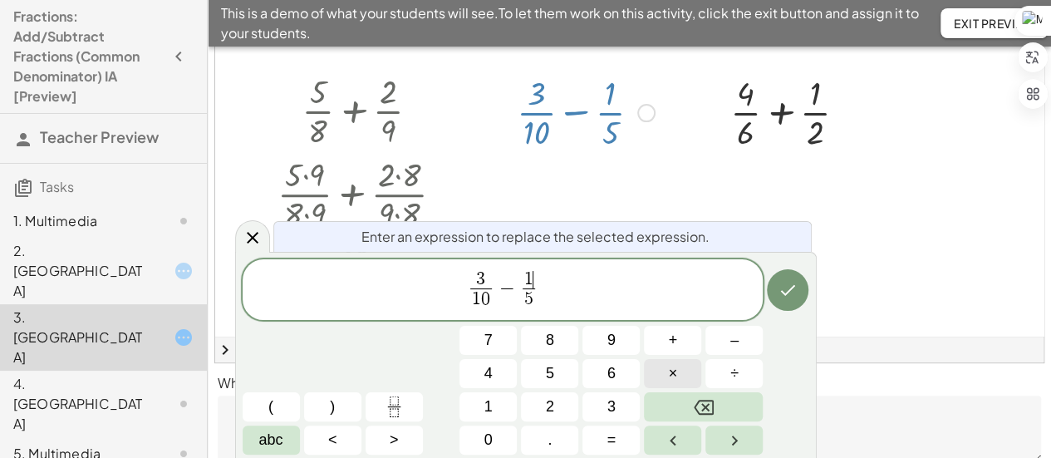
click at [679, 380] on button "×" at bounding box center [672, 373] width 57 height 29
click at [538, 397] on button "2" at bounding box center [549, 406] width 57 height 29
click at [538, 297] on span "5 ​" at bounding box center [529, 299] width 32 height 22
click at [671, 368] on span "×" at bounding box center [673, 373] width 9 height 22
click at [548, 401] on span "2" at bounding box center [550, 406] width 8 height 22
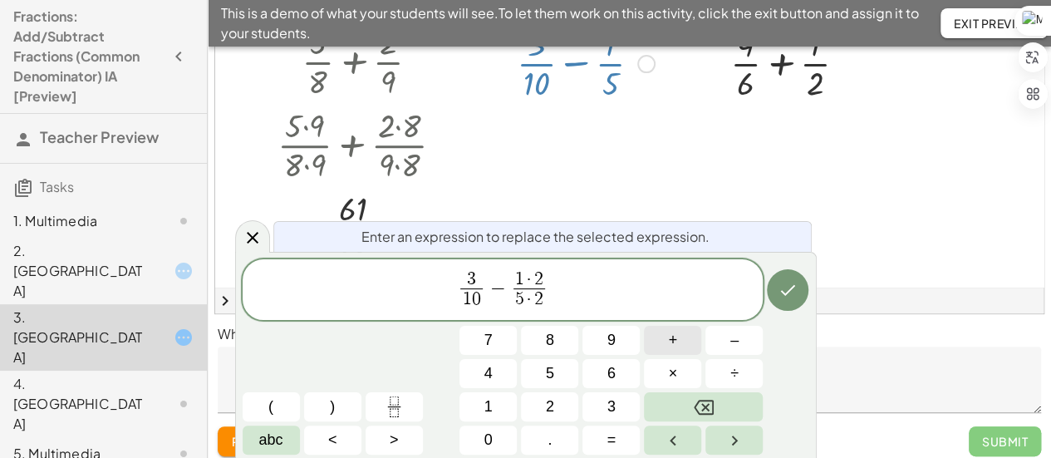
scroll to position [241, 0]
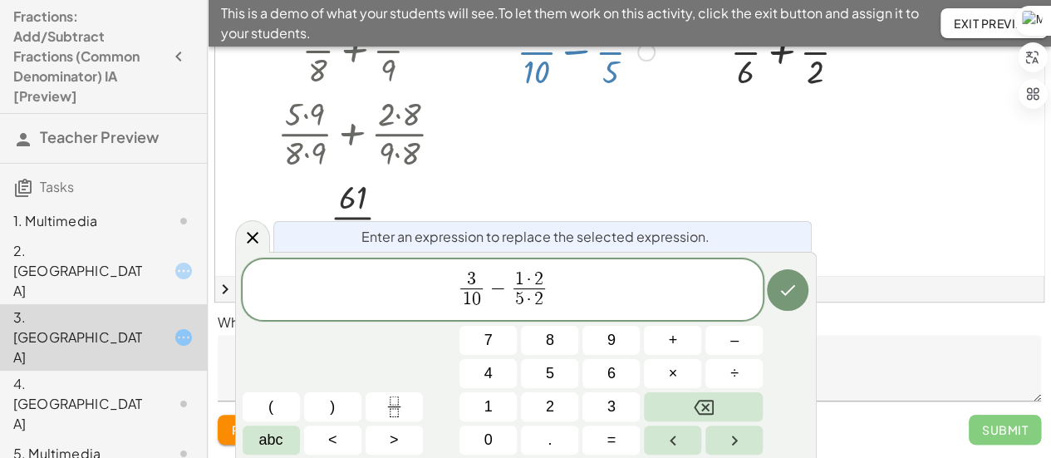
click at [972, 422] on div "Submit" at bounding box center [1005, 430] width 72 height 30
click at [993, 433] on div "Submit" at bounding box center [1005, 430] width 72 height 30
click at [712, 291] on span "3 1 0 ​ − 1 · 2 5 · 2 ​ ​" at bounding box center [503, 291] width 521 height 44
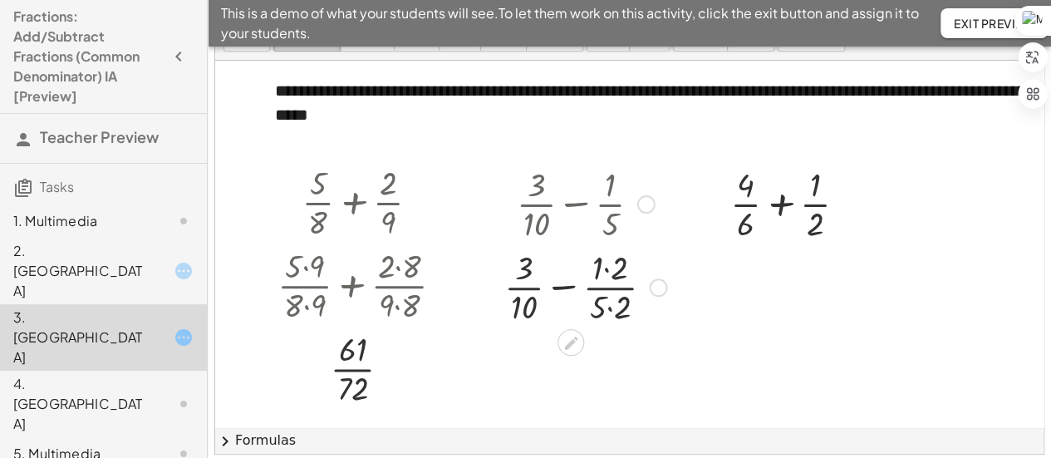
scroll to position [88, 0]
click at [604, 263] on div at bounding box center [585, 286] width 179 height 83
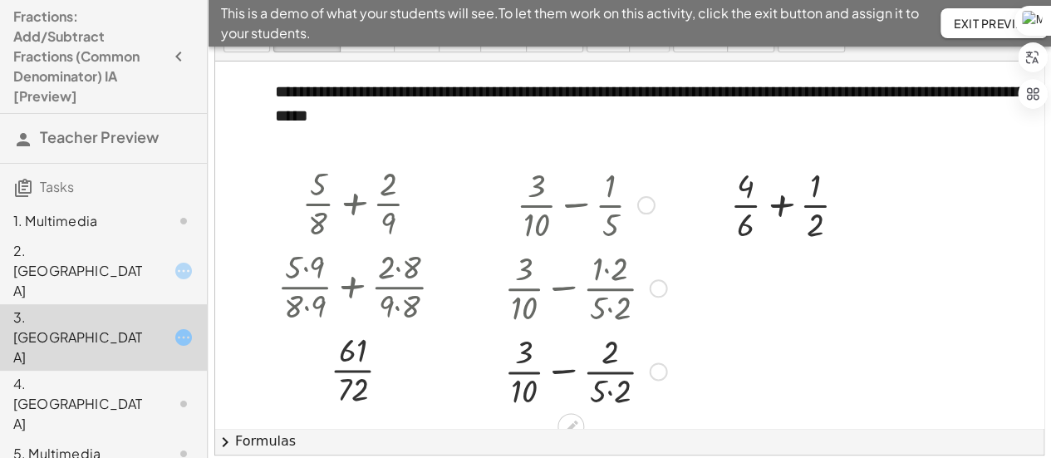
click at [610, 393] on div at bounding box center [585, 369] width 179 height 83
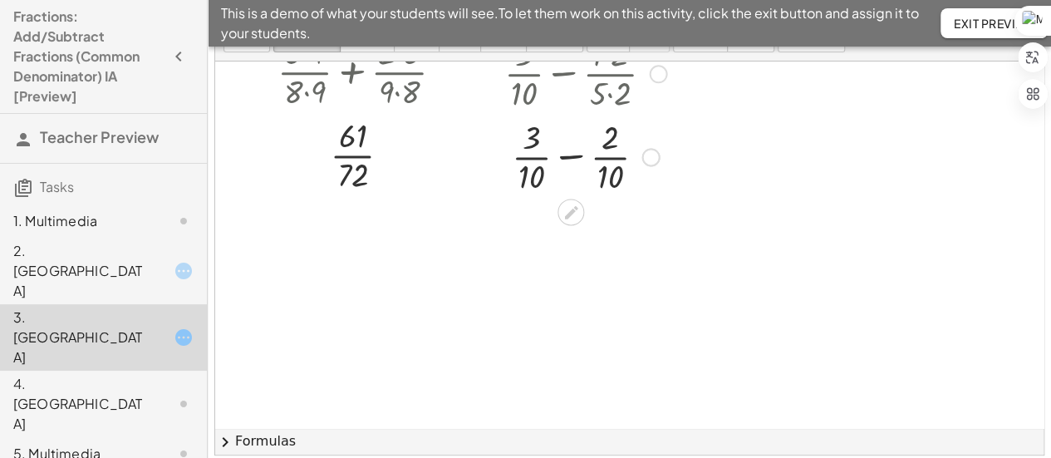
scroll to position [216, 0]
click at [569, 146] on div at bounding box center [585, 153] width 179 height 83
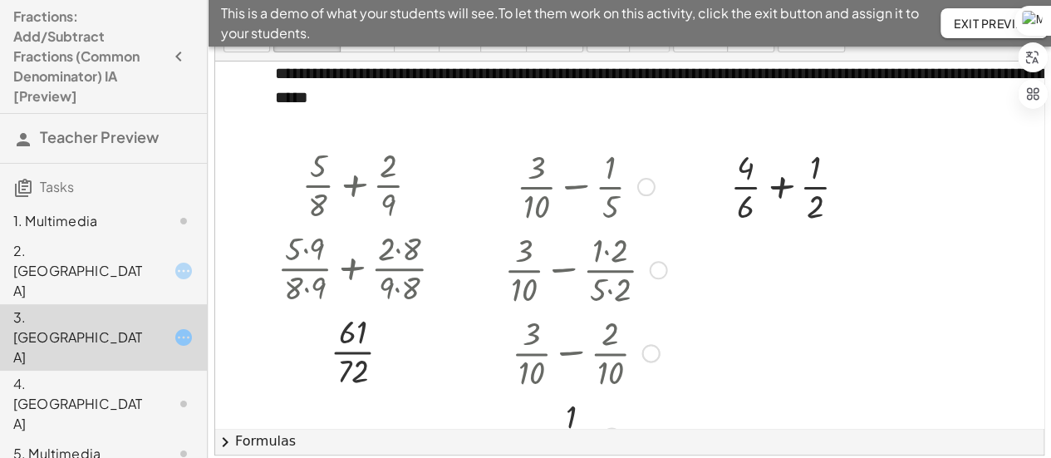
scroll to position [0, 0]
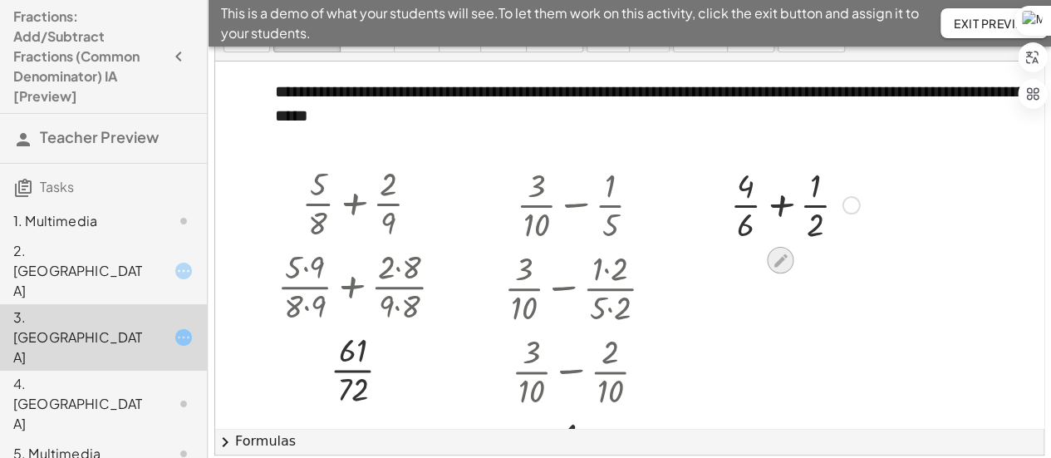
click at [788, 262] on icon at bounding box center [780, 260] width 17 height 17
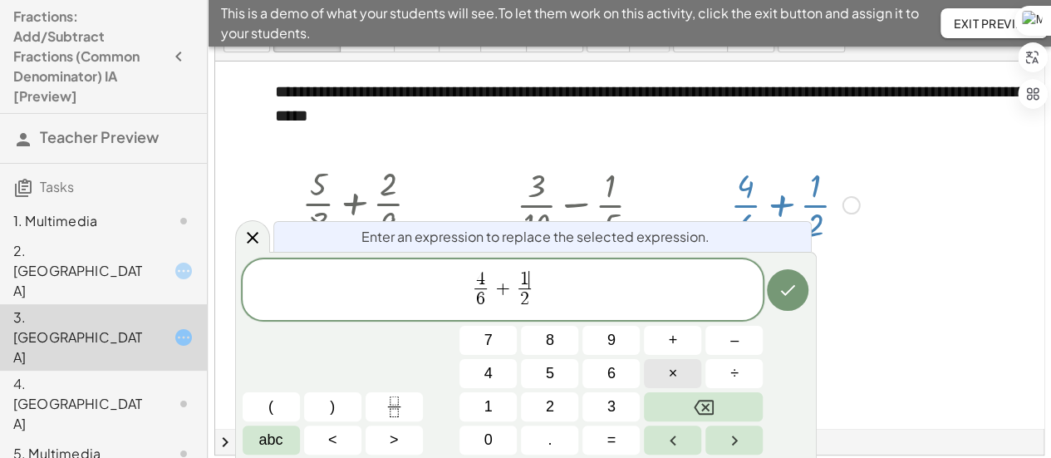
click at [665, 375] on button "×" at bounding box center [672, 373] width 57 height 29
click at [613, 405] on span "3" at bounding box center [611, 406] width 8 height 22
click at [531, 298] on span "2 ​" at bounding box center [524, 299] width 32 height 22
click at [691, 381] on button "×" at bounding box center [672, 373] width 57 height 29
click at [616, 405] on button "3" at bounding box center [610, 406] width 57 height 29
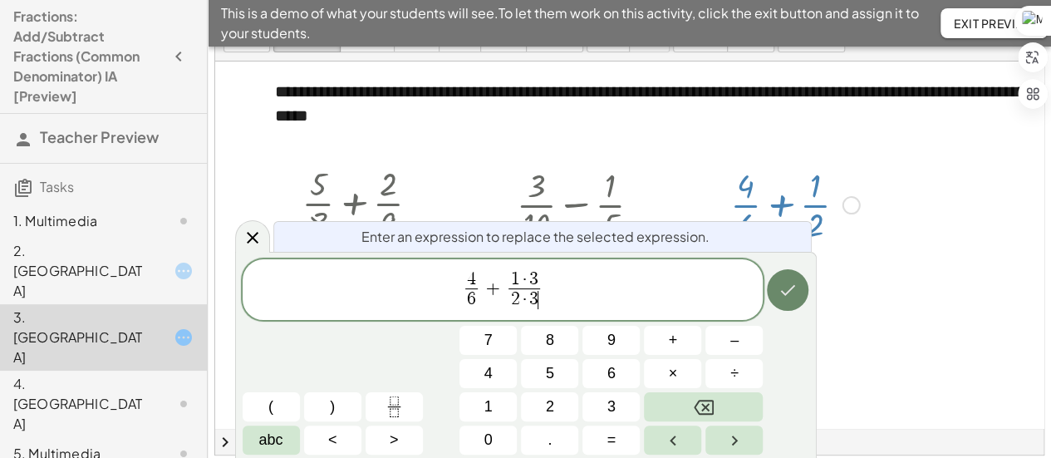
click at [783, 288] on icon "Done" at bounding box center [788, 290] width 20 height 20
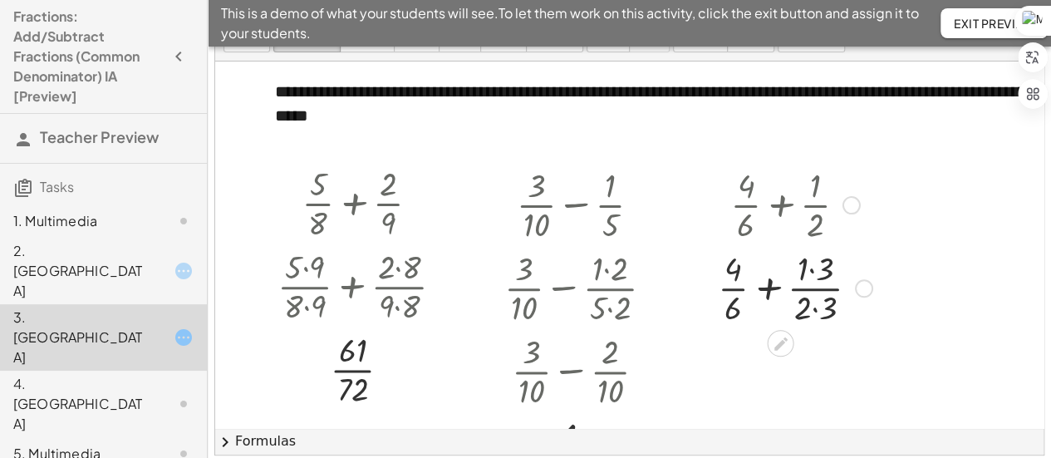
scroll to position [33, 0]
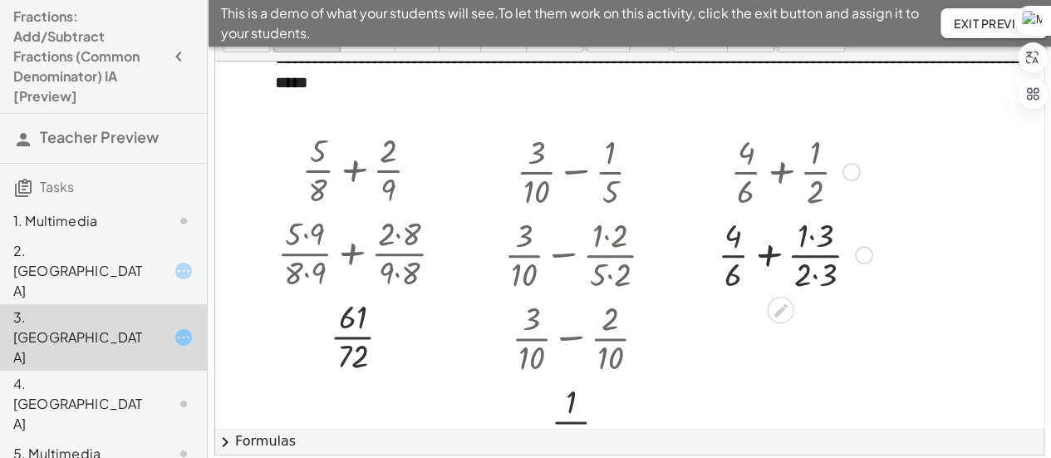
click at [813, 256] on div at bounding box center [794, 253] width 171 height 83
click at [806, 233] on div at bounding box center [794, 253] width 171 height 83
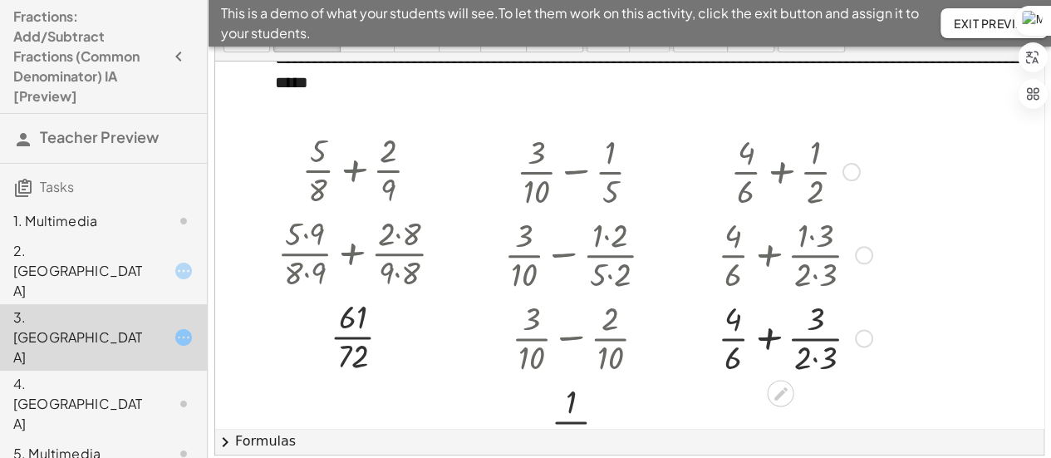
click at [813, 272] on div at bounding box center [794, 253] width 171 height 83
click at [814, 355] on div at bounding box center [794, 336] width 171 height 83
click at [775, 341] on div at bounding box center [794, 336] width 171 height 83
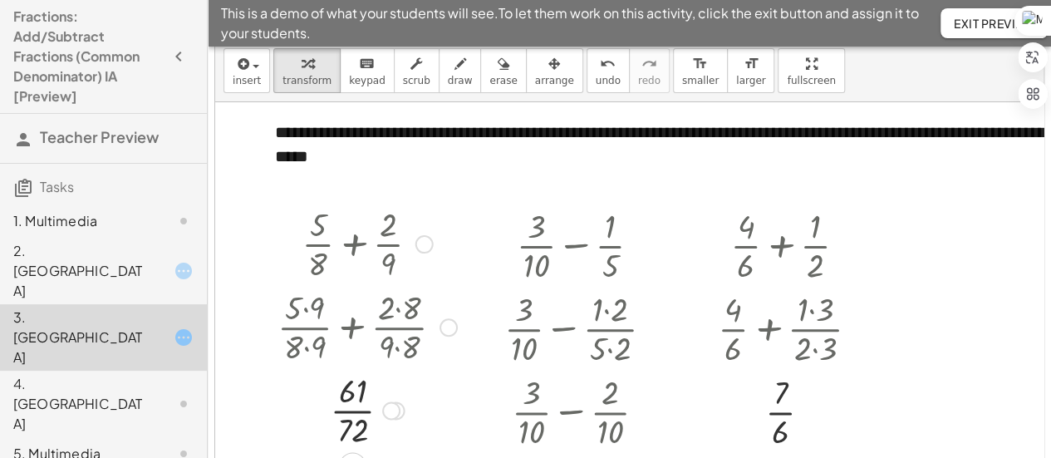
scroll to position [0, 0]
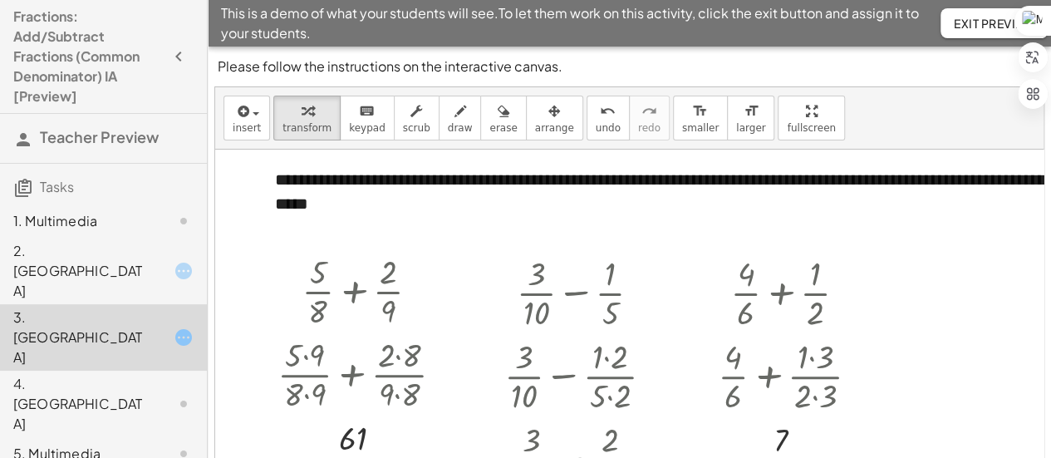
click at [98, 184] on h3 "Tasks" at bounding box center [103, 181] width 207 height 35
click at [50, 186] on span "Tasks" at bounding box center [57, 186] width 34 height 17
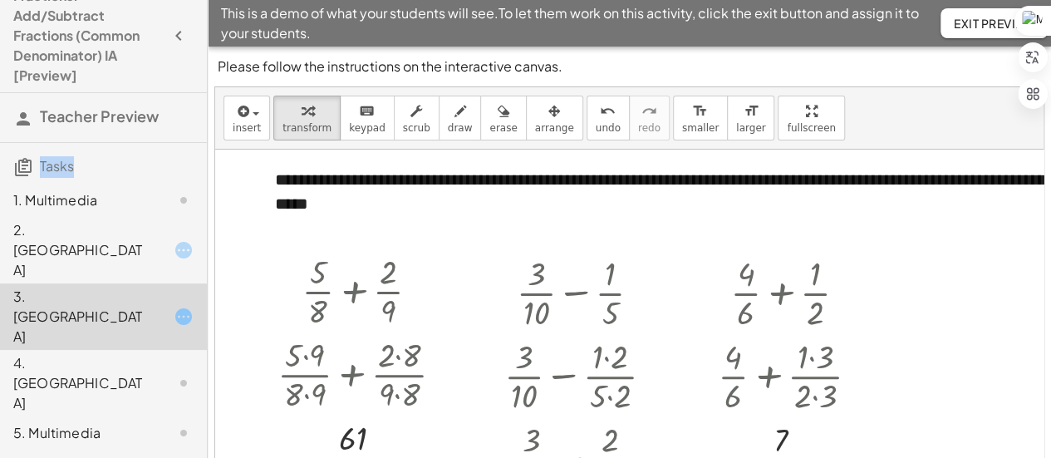
scroll to position [22, 0]
click at [992, 16] on span "Exit Preview" at bounding box center [994, 23] width 81 height 15
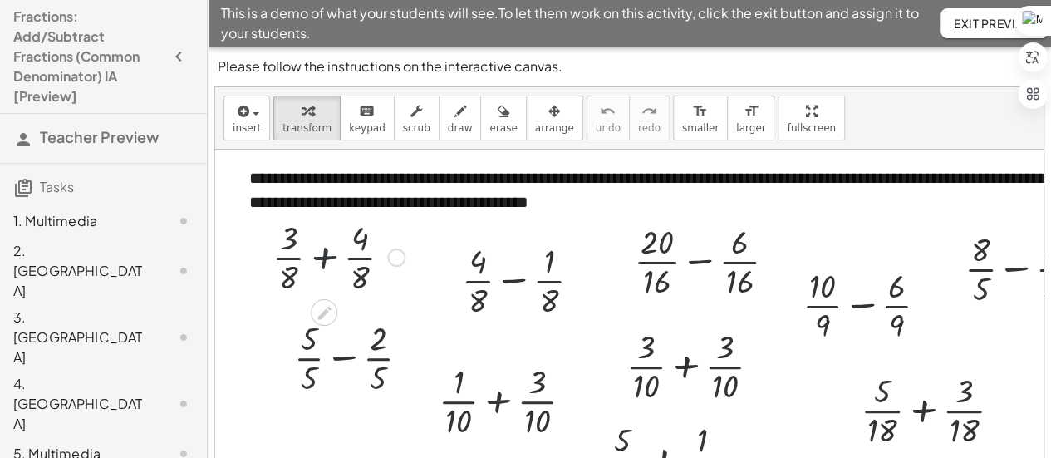
click at [334, 253] on div at bounding box center [338, 255] width 149 height 83
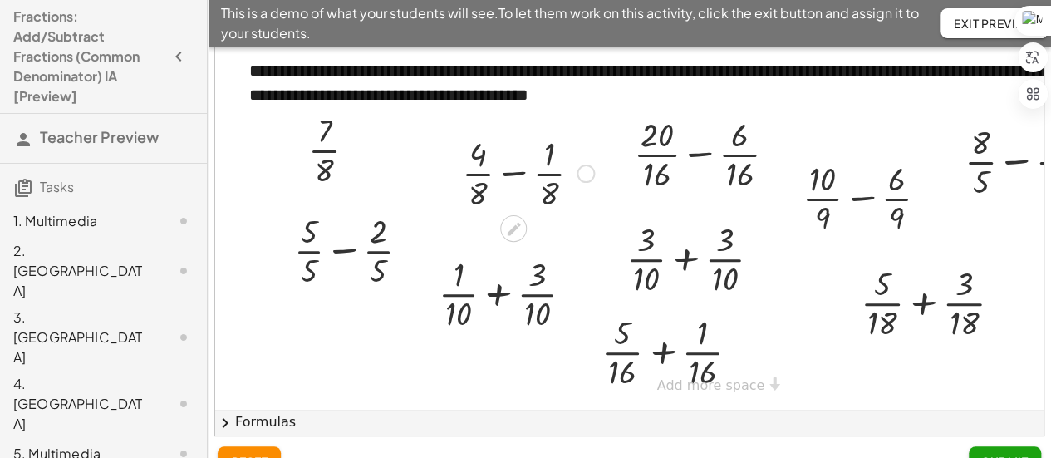
scroll to position [138, 0]
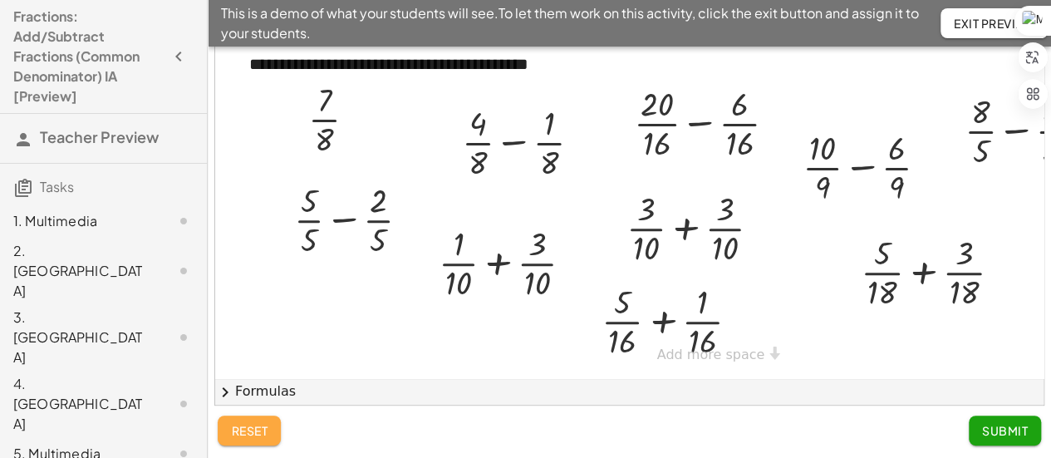
click at [257, 429] on span "reset" at bounding box center [249, 430] width 37 height 15
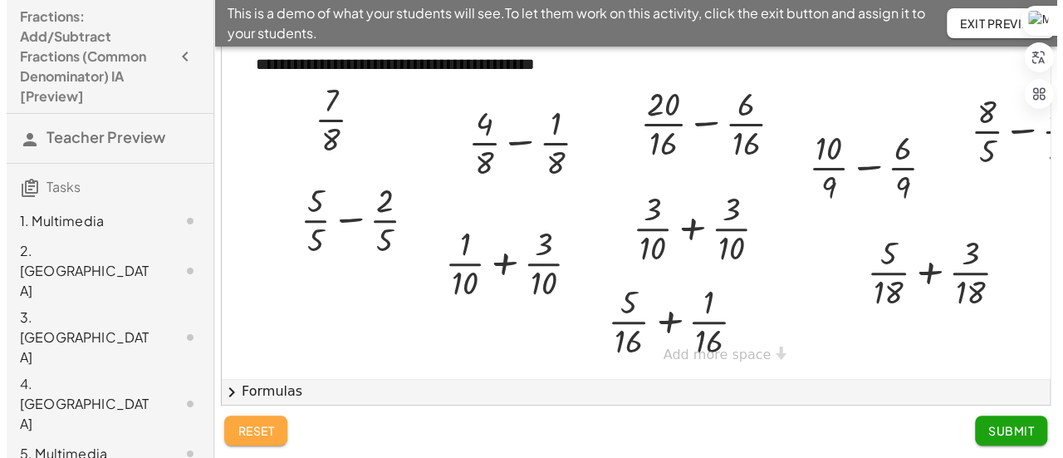
scroll to position [0, 0]
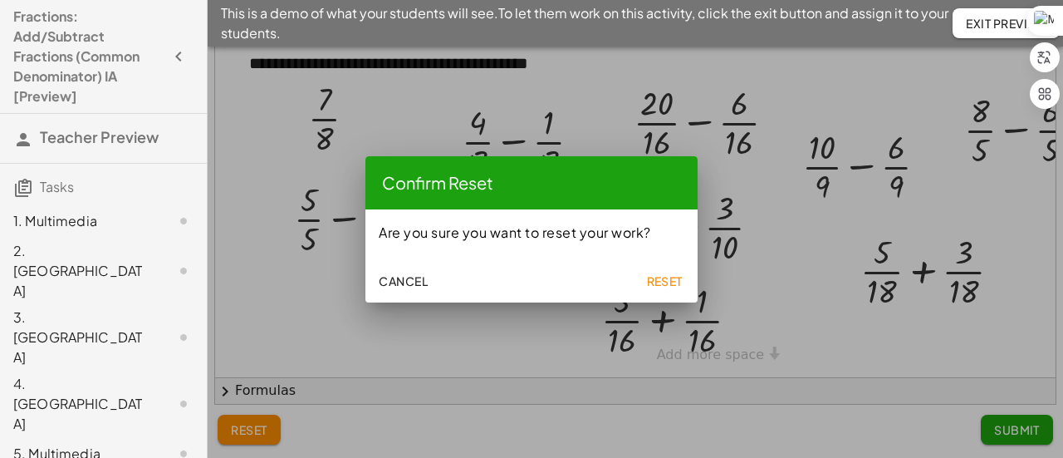
click at [668, 295] on button "Reset" at bounding box center [664, 281] width 53 height 30
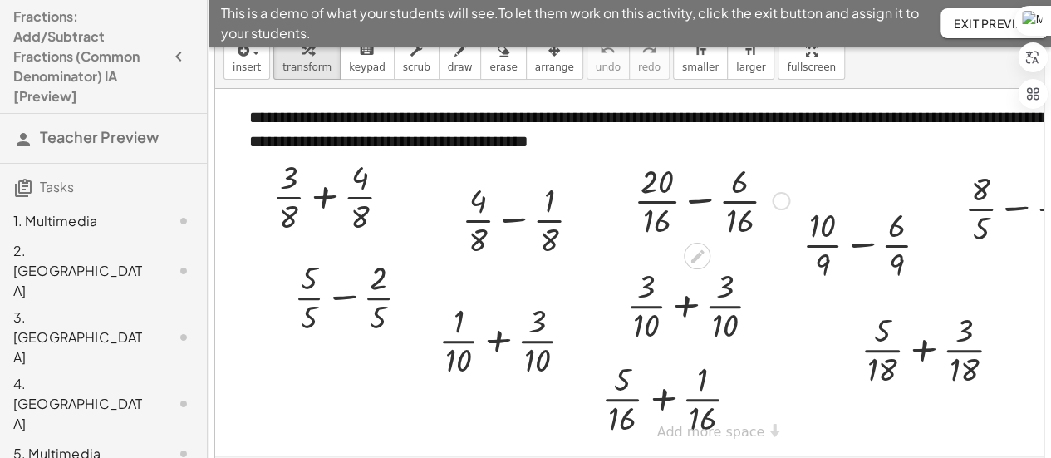
scroll to position [138, 0]
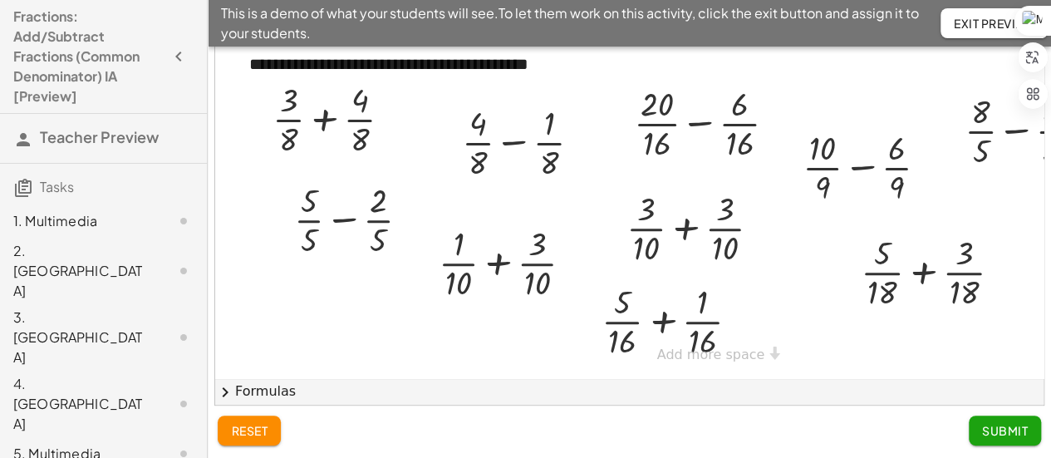
click at [999, 441] on button "Submit" at bounding box center [1005, 430] width 72 height 30
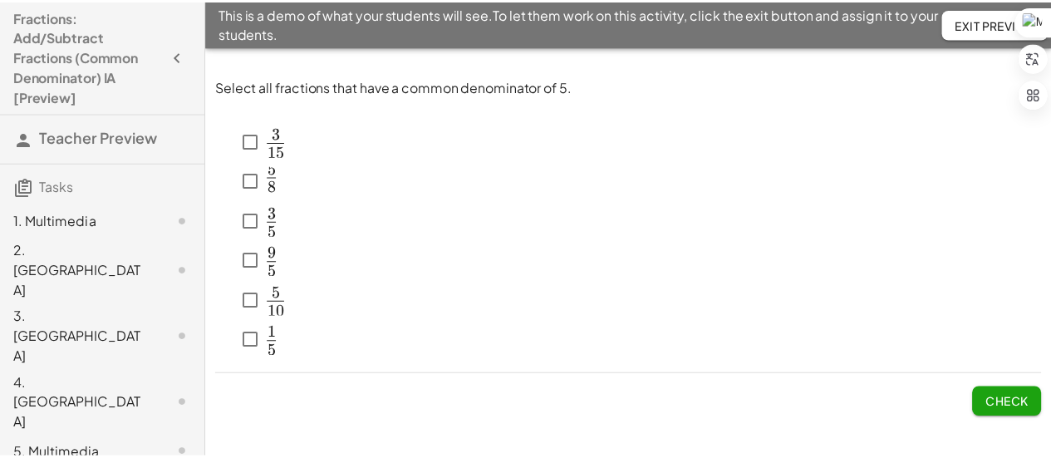
scroll to position [7, 0]
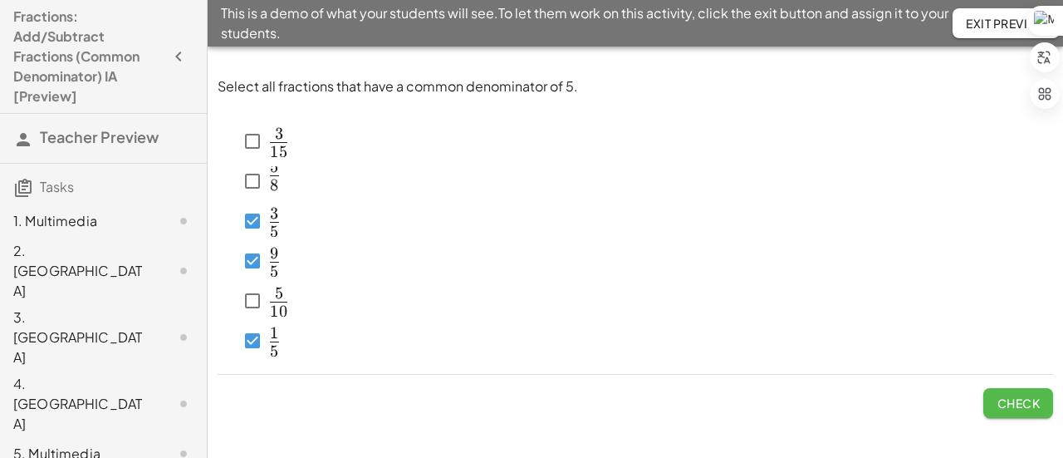
click at [1028, 406] on span "Check" at bounding box center [1018, 402] width 43 height 15
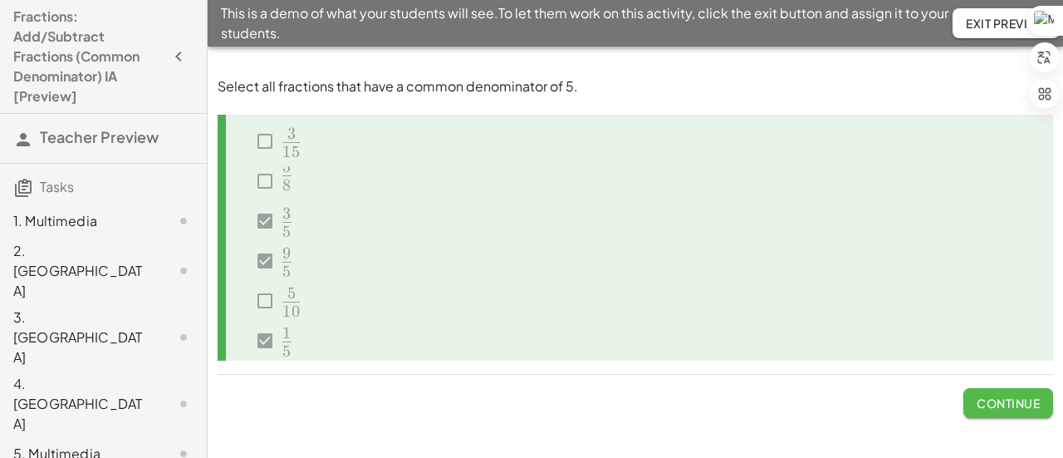
click at [1000, 400] on span "Continue" at bounding box center [1008, 402] width 63 height 15
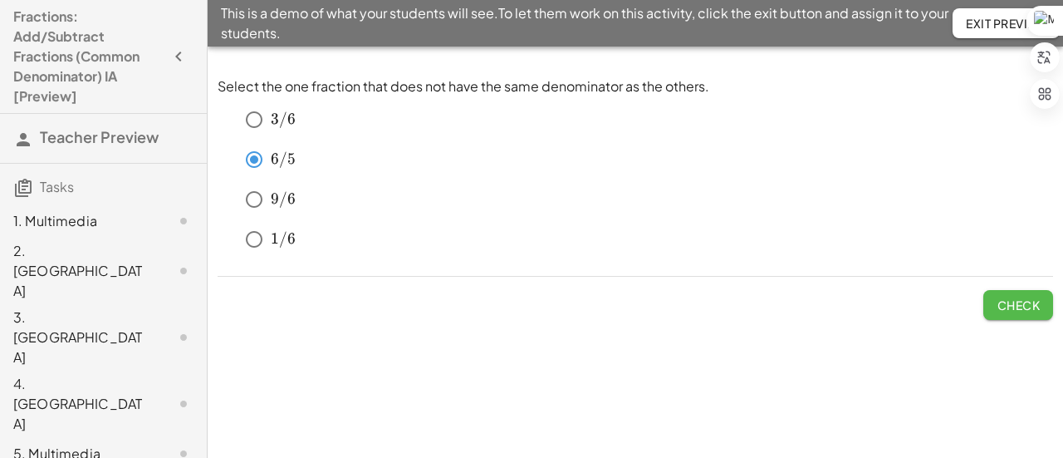
click at [1027, 303] on span "Check" at bounding box center [1018, 304] width 43 height 15
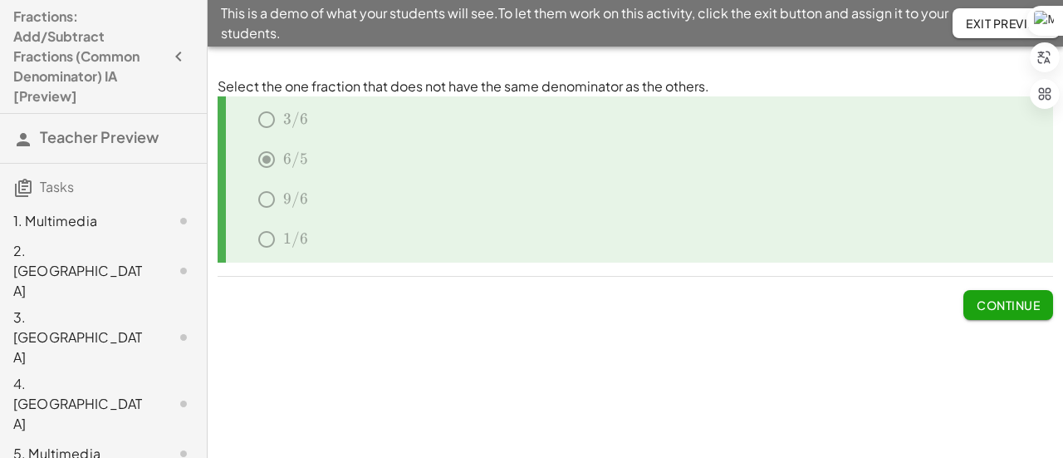
click at [1027, 303] on span "Continue" at bounding box center [1008, 304] width 63 height 15
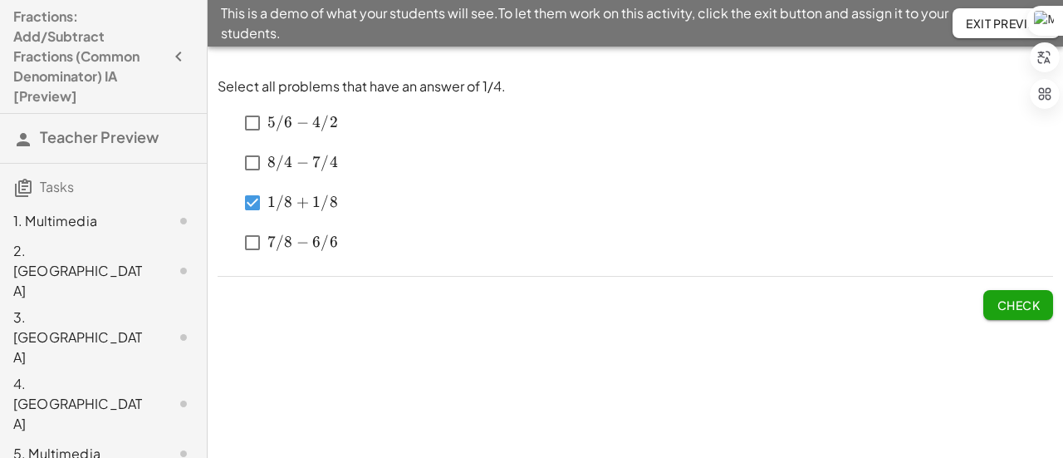
click at [1028, 307] on span "Check" at bounding box center [1018, 304] width 43 height 15
click at [1024, 304] on span "Check" at bounding box center [1018, 304] width 43 height 15
click at [1040, 314] on button "Check" at bounding box center [1019, 305] width 70 height 30
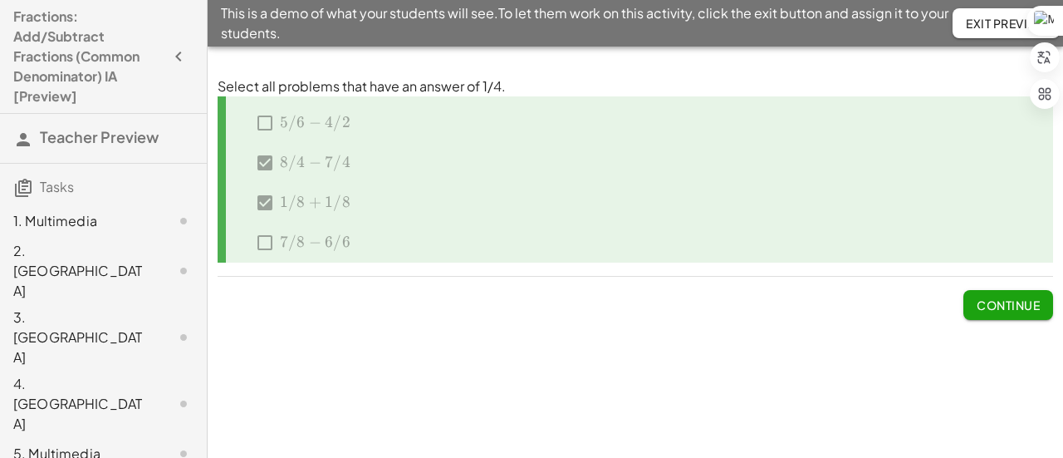
click at [1040, 314] on button "Continue" at bounding box center [1009, 305] width 90 height 30
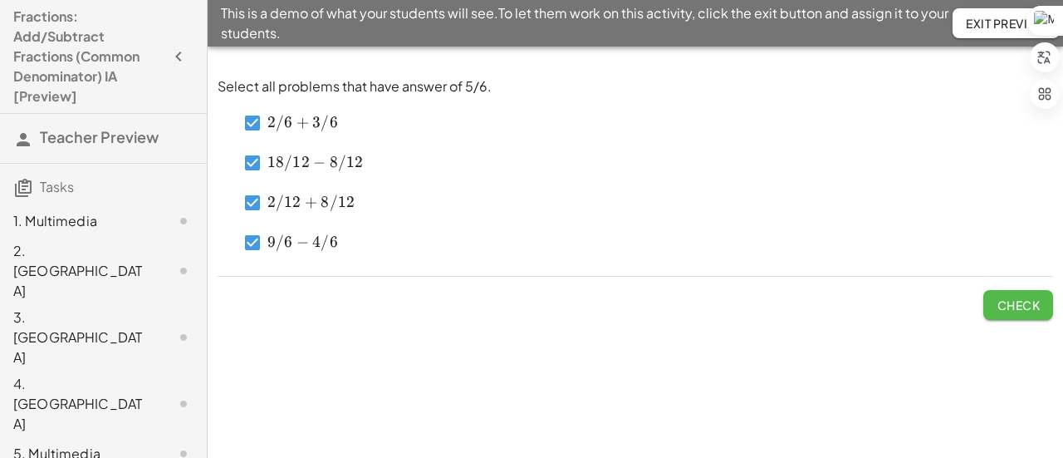
click at [1007, 312] on button "Check" at bounding box center [1019, 305] width 70 height 30
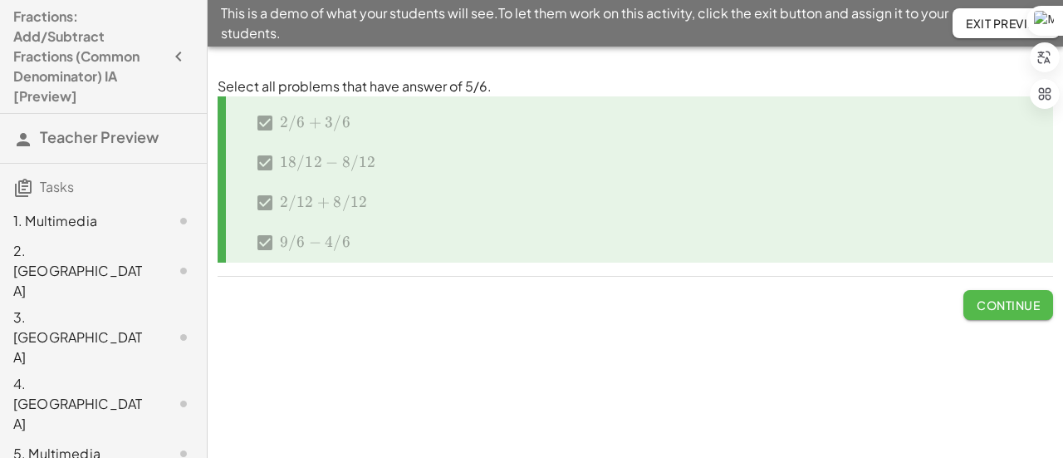
click at [1007, 312] on button "Continue" at bounding box center [1009, 305] width 90 height 30
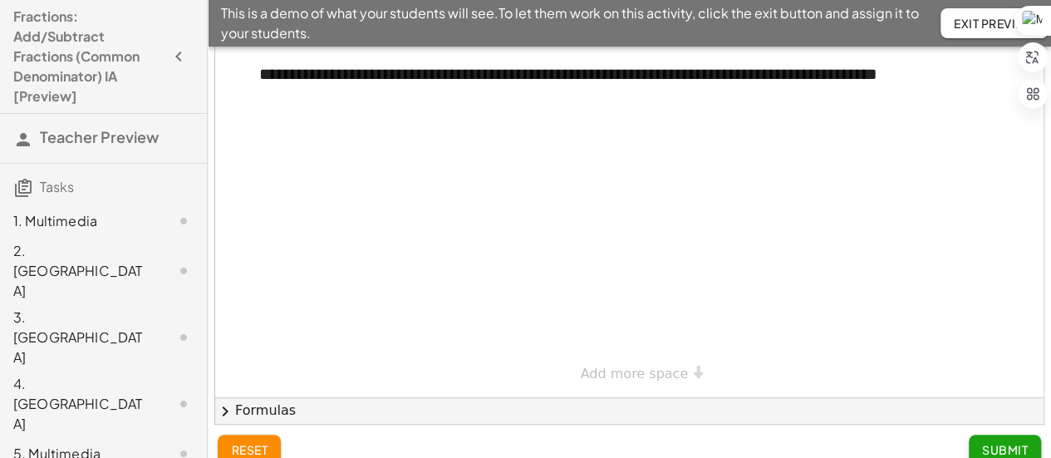
scroll to position [138, 0]
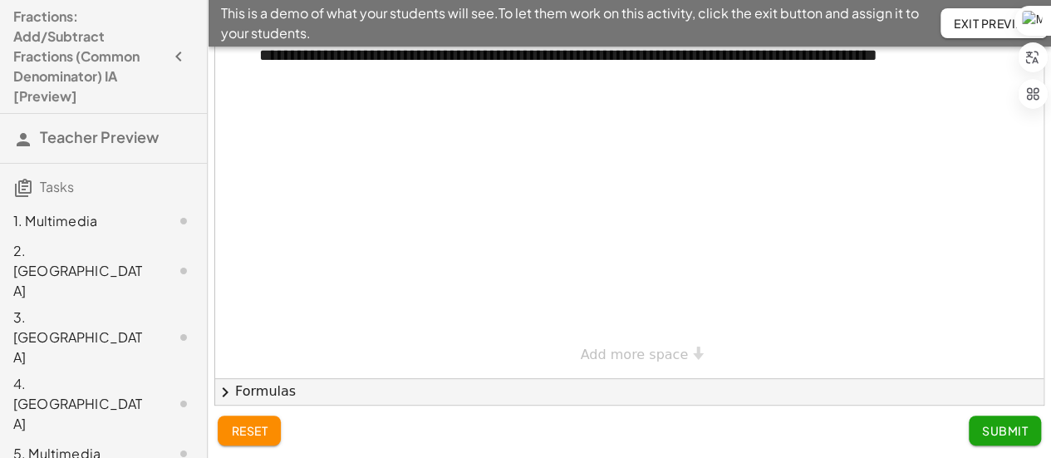
click at [269, 393] on button "chevron_right Formulas" at bounding box center [629, 391] width 828 height 27
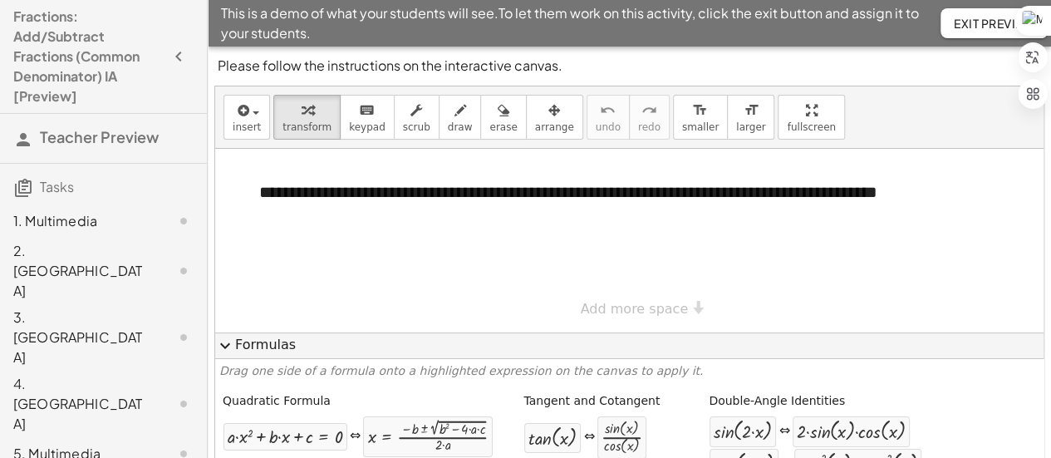
scroll to position [0, 0]
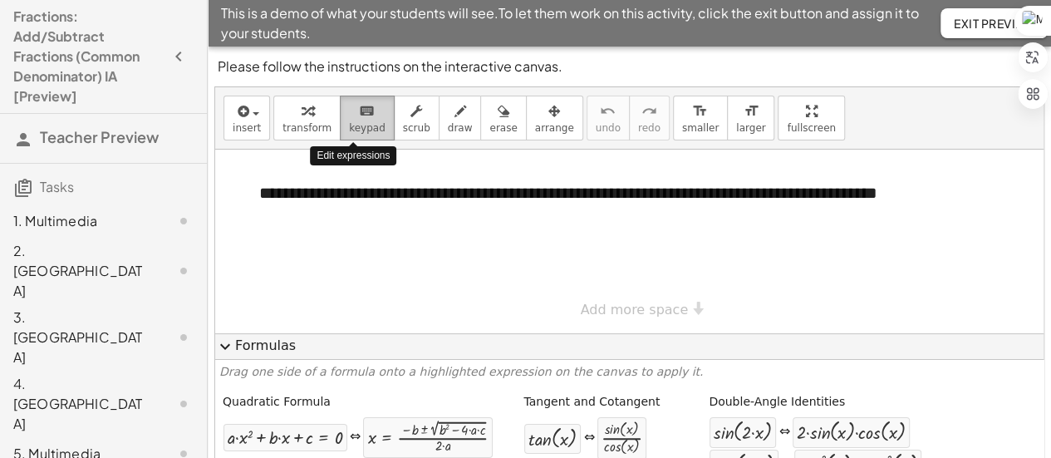
click at [354, 124] on span "keypad" at bounding box center [367, 128] width 37 height 12
click at [357, 127] on span "keypad" at bounding box center [367, 128] width 37 height 12
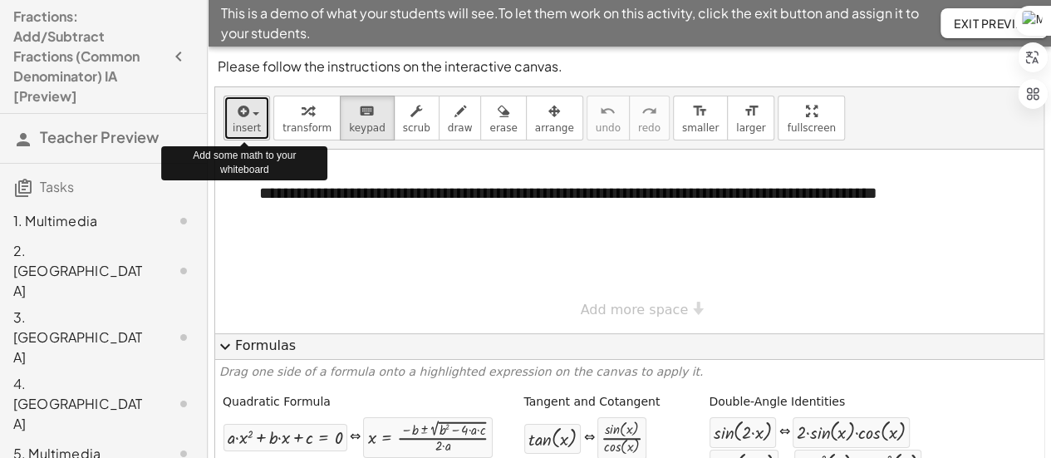
click at [259, 108] on button "insert" at bounding box center [246, 118] width 47 height 45
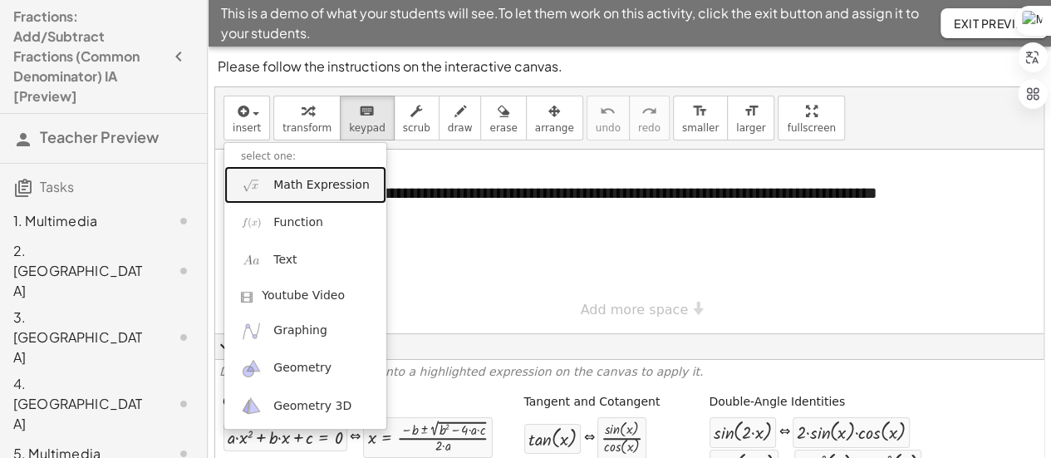
click at [348, 189] on span "Math Expression" at bounding box center [321, 185] width 96 height 17
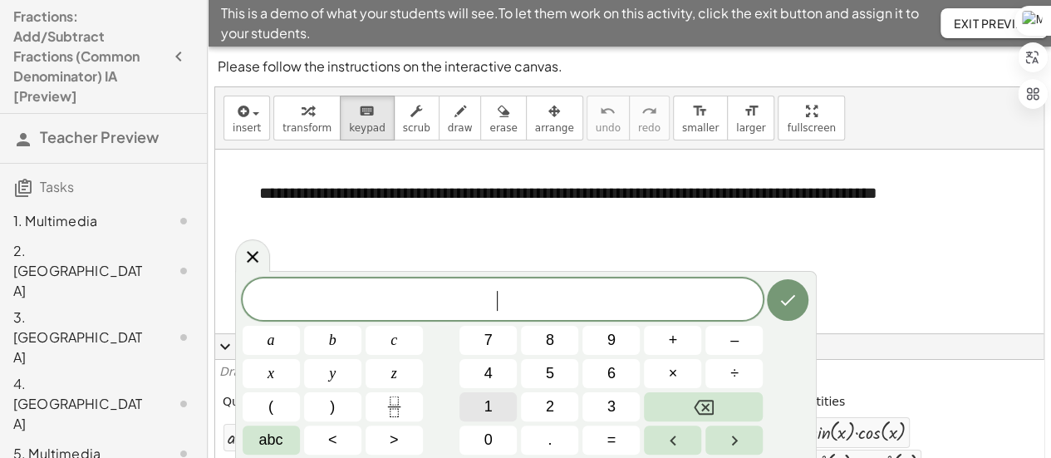
click at [507, 410] on button "1" at bounding box center [487, 406] width 57 height 29
click at [736, 370] on span "÷" at bounding box center [734, 373] width 8 height 22
click at [553, 401] on span "2" at bounding box center [550, 406] width 8 height 22
click at [688, 341] on button "+" at bounding box center [672, 340] width 57 height 29
click at [694, 398] on icon "Backspace" at bounding box center [704, 407] width 20 height 20
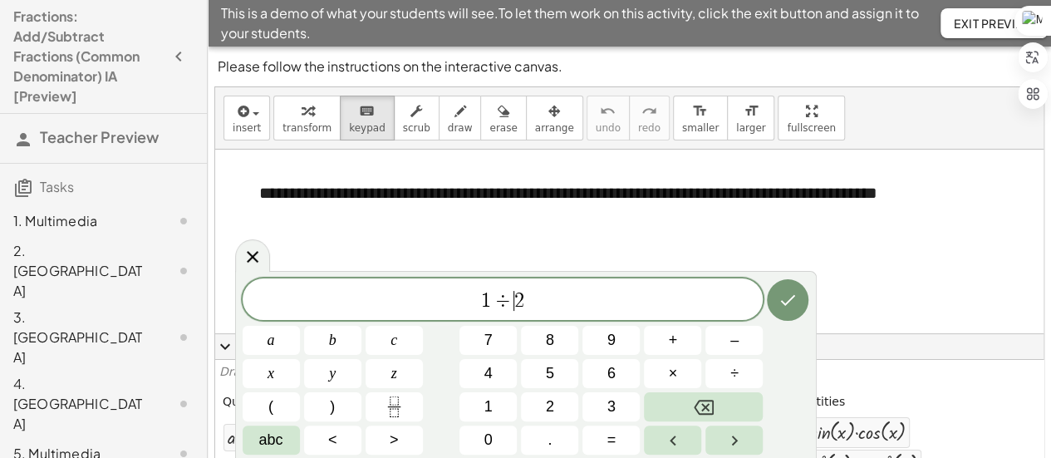
click at [507, 300] on span "÷" at bounding box center [503, 301] width 24 height 20
click at [525, 302] on span "1 ÷ ​ 2" at bounding box center [503, 300] width 521 height 23
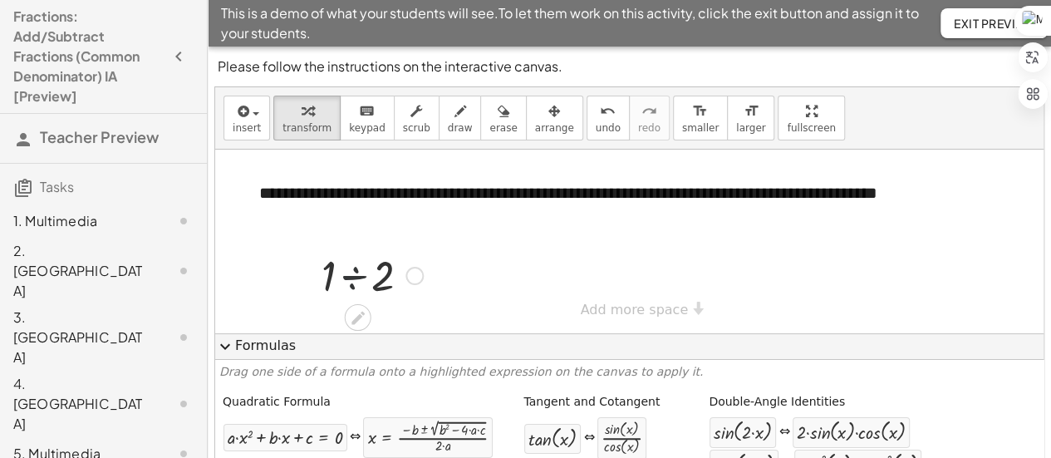
click at [358, 283] on div at bounding box center [372, 274] width 118 height 56
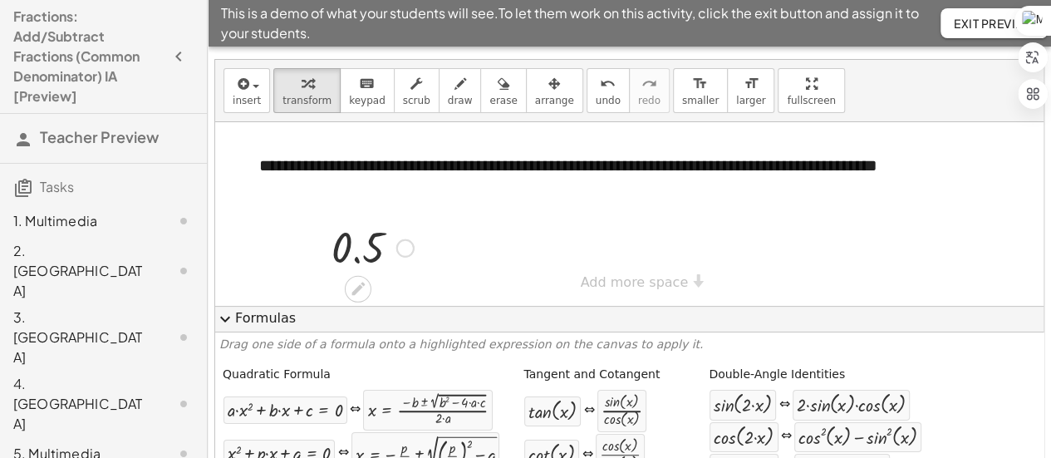
scroll to position [61, 0]
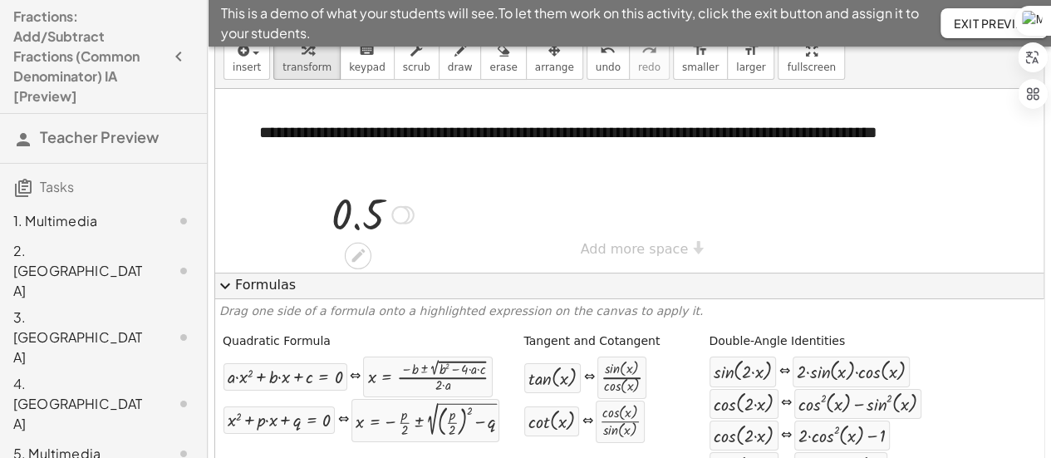
click at [279, 288] on button "expand_more Formulas" at bounding box center [629, 285] width 828 height 27
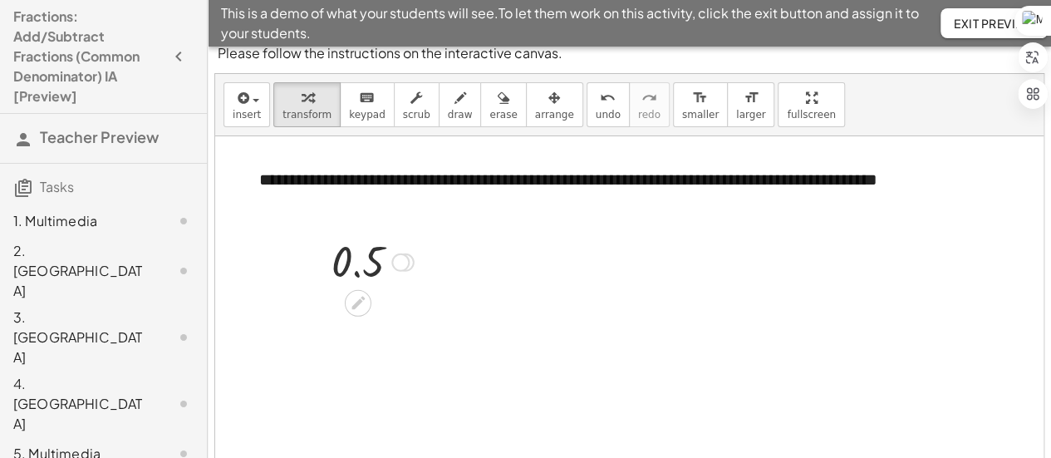
scroll to position [0, 0]
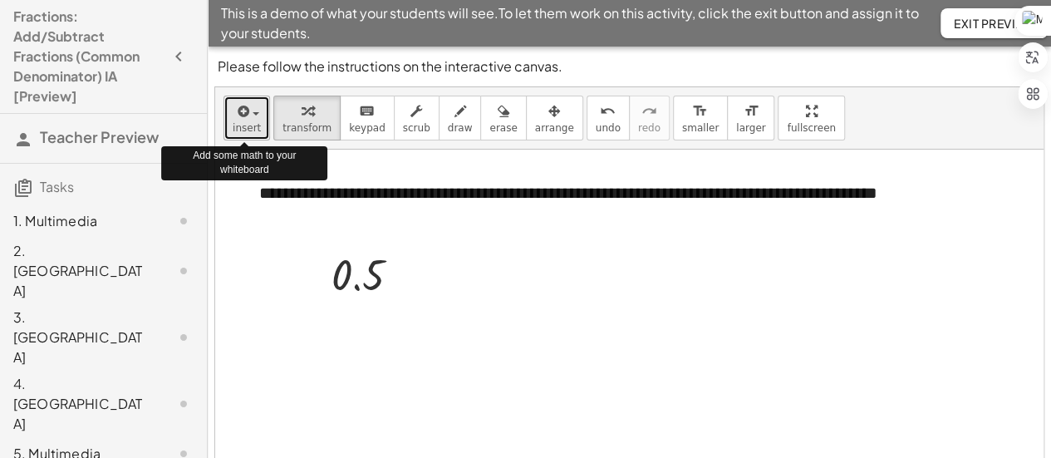
click at [226, 119] on button "insert" at bounding box center [246, 118] width 47 height 45
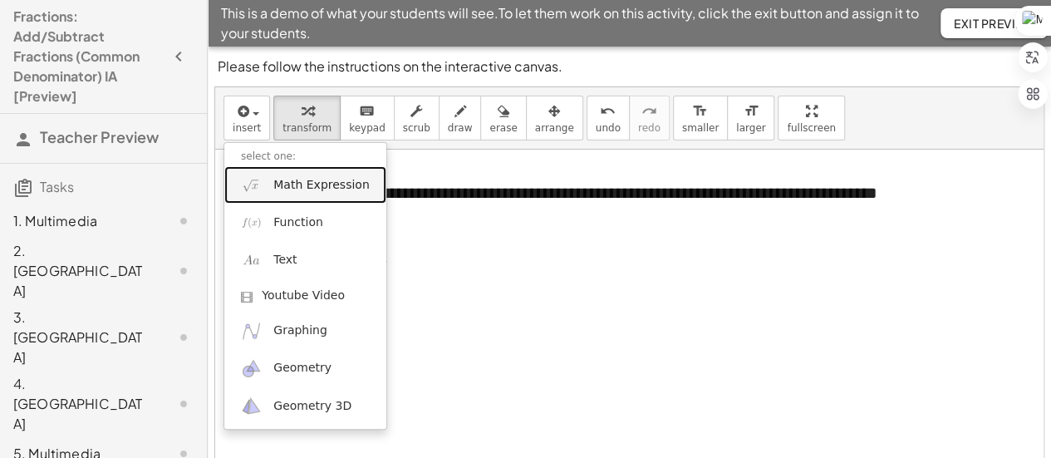
click at [297, 182] on span "Math Expression" at bounding box center [321, 185] width 96 height 17
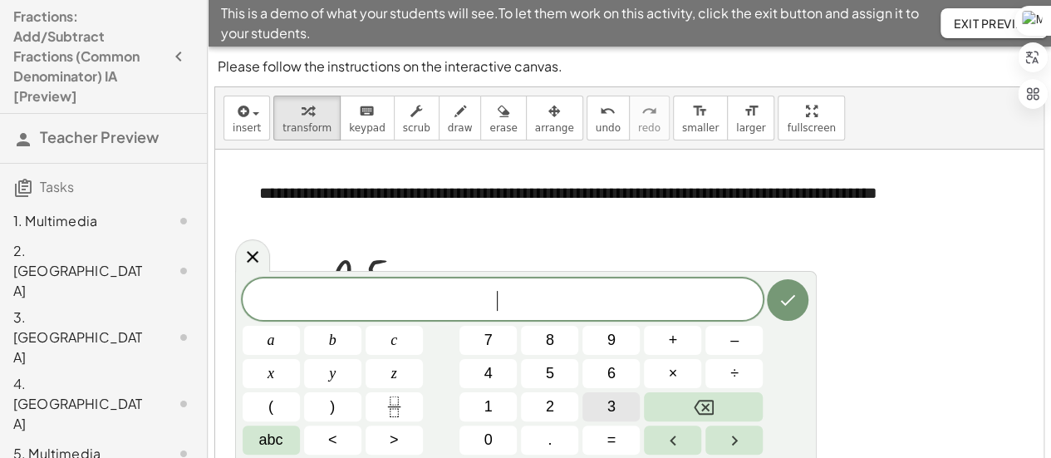
click at [598, 405] on button "3" at bounding box center [610, 406] width 57 height 29
click at [730, 369] on span "÷" at bounding box center [734, 373] width 8 height 22
click at [553, 375] on span "5" at bounding box center [550, 373] width 8 height 22
click at [392, 397] on icon "Fraction" at bounding box center [394, 406] width 21 height 21
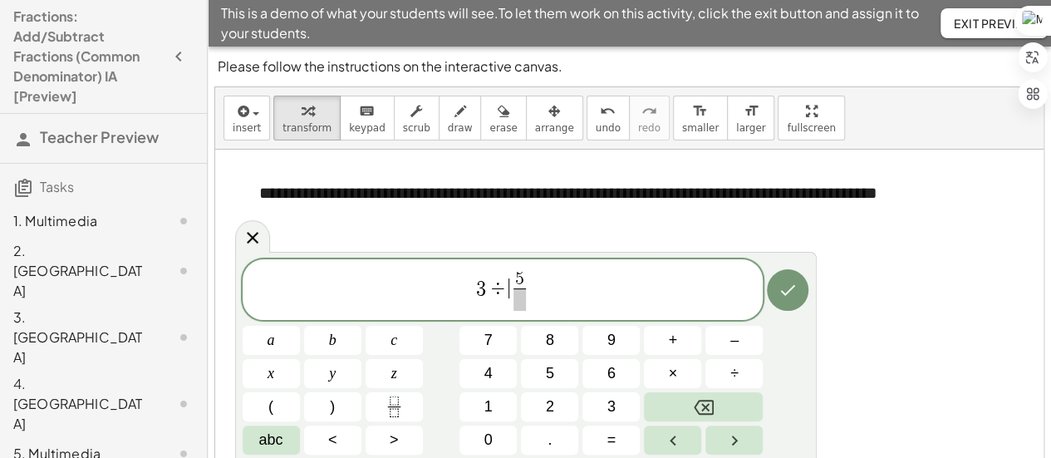
click at [503, 287] on span "÷" at bounding box center [498, 288] width 24 height 20
click at [505, 280] on span "5" at bounding box center [502, 279] width 9 height 18
click at [502, 299] on span "​" at bounding box center [502, 299] width 12 height 22
click at [517, 292] on span "3 5 ​ ​" at bounding box center [503, 291] width 521 height 44
click at [685, 345] on button "+" at bounding box center [672, 340] width 57 height 29
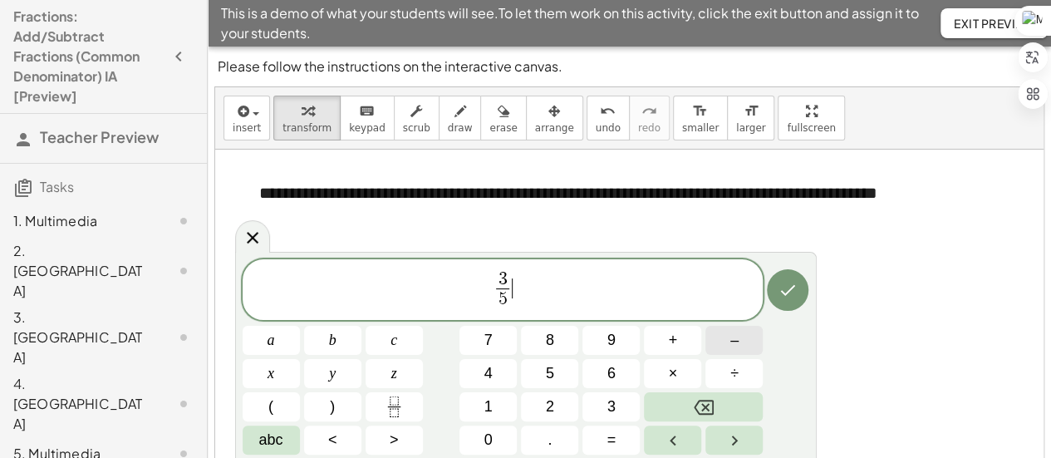
click at [724, 340] on button "–" at bounding box center [733, 340] width 57 height 29
click at [415, 404] on button "Fraction" at bounding box center [394, 406] width 57 height 29
click at [497, 406] on button "1" at bounding box center [487, 406] width 57 height 29
click at [522, 300] on span "​" at bounding box center [524, 299] width 12 height 22
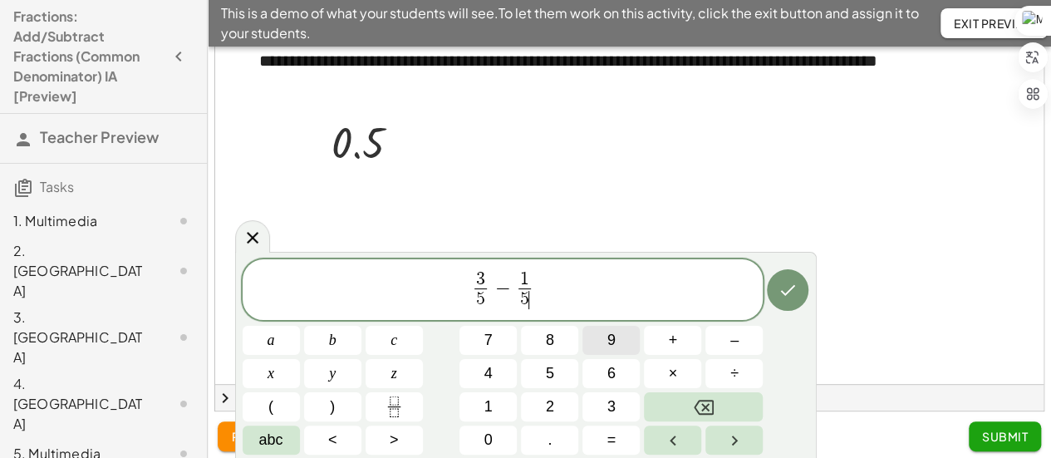
scroll to position [133, 0]
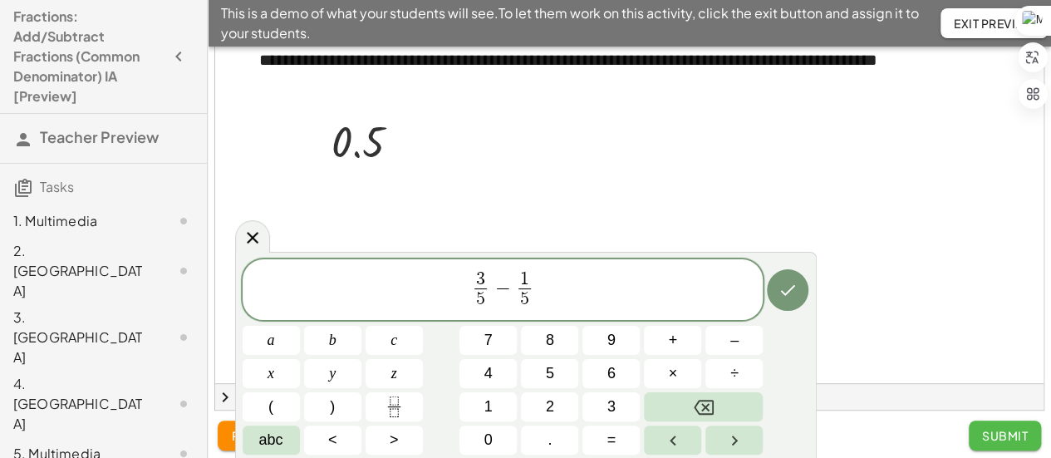
click at [1019, 431] on span "Submit" at bounding box center [1005, 435] width 46 height 15
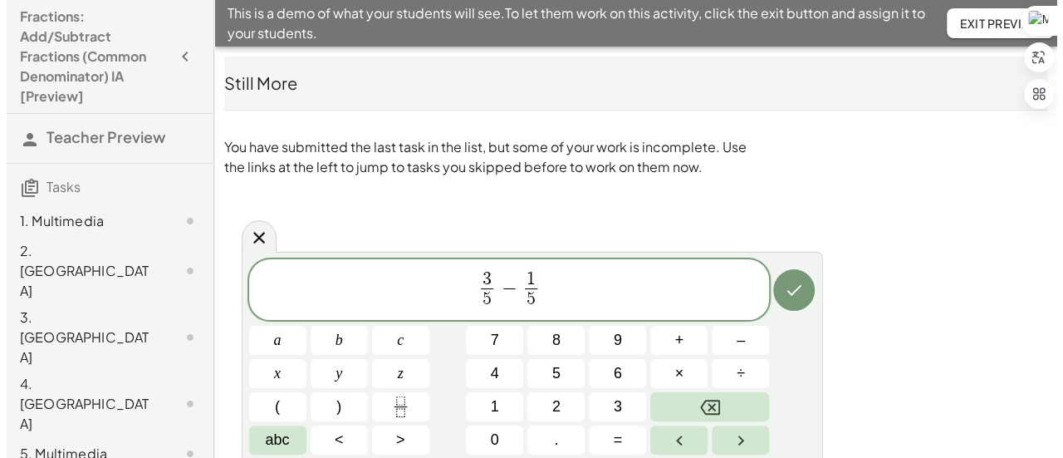
scroll to position [0, 0]
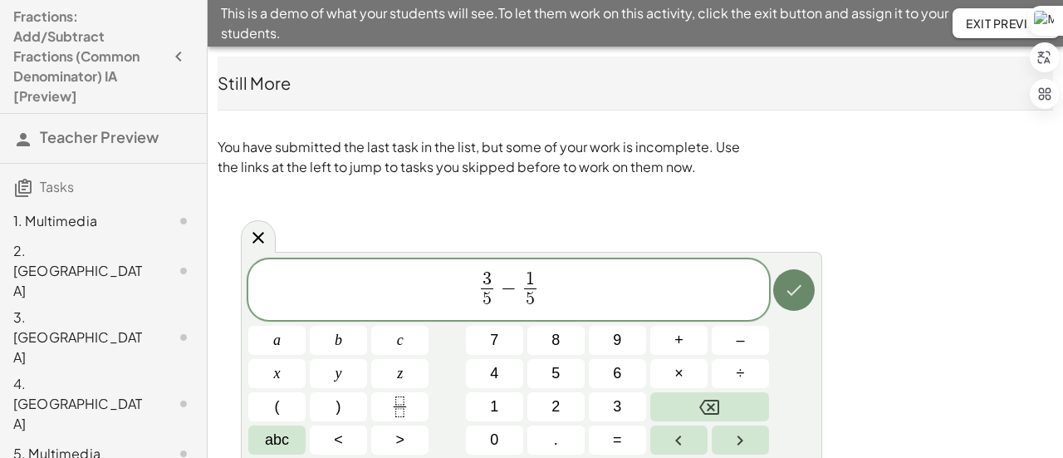
click at [794, 298] on icon "Done" at bounding box center [794, 290] width 20 height 20
click at [795, 288] on icon "Done" at bounding box center [794, 290] width 20 height 20
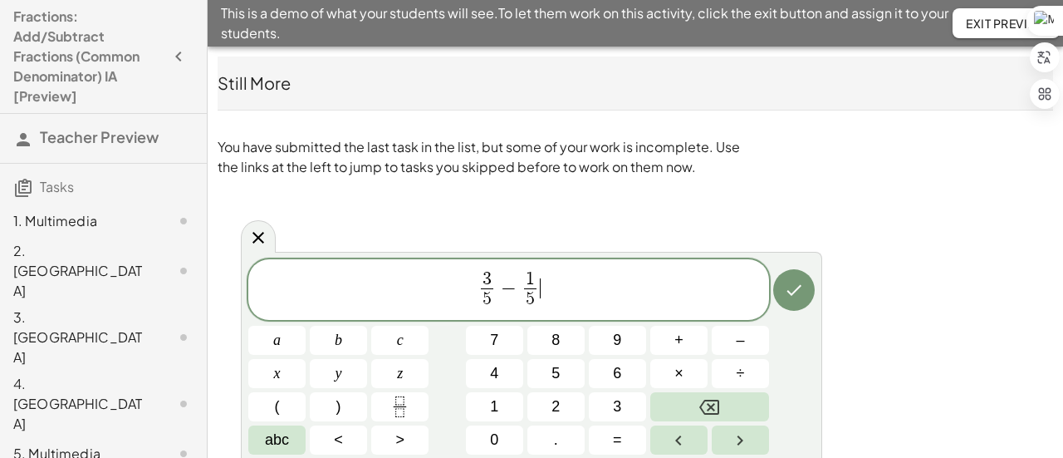
click at [618, 287] on span "3 5 ​ − 1 5 ​ ​" at bounding box center [508, 291] width 521 height 44
click at [412, 395] on button "Fraction" at bounding box center [399, 406] width 57 height 29
click at [550, 298] on span "​" at bounding box center [552, 299] width 12 height 22
click at [804, 297] on button "Done" at bounding box center [794, 290] width 42 height 42
click at [743, 437] on icon "Right arrow" at bounding box center [740, 440] width 20 height 20
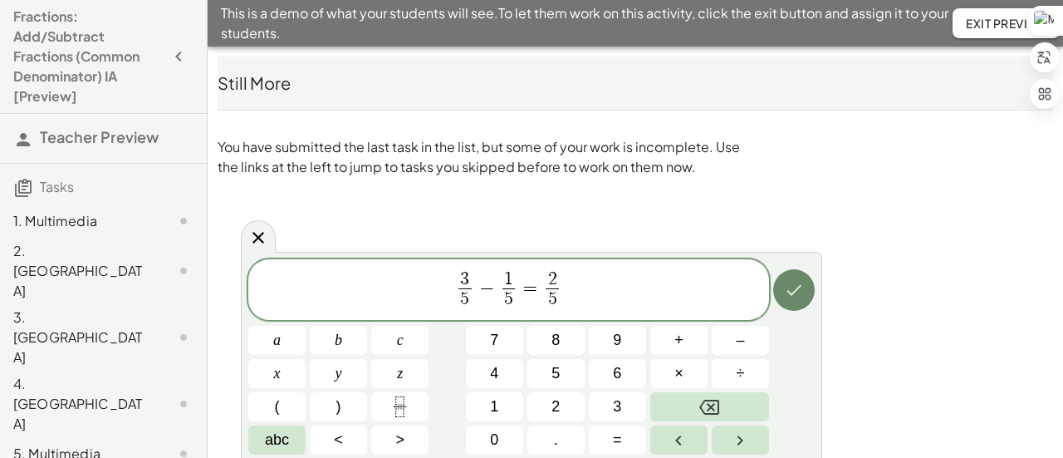
click at [807, 293] on button "Done" at bounding box center [794, 290] width 42 height 42
click at [802, 295] on icon "Done" at bounding box center [794, 290] width 20 height 20
click at [997, 18] on span "Exit Preview" at bounding box center [1006, 23] width 81 height 15
